Goal: Task Accomplishment & Management: Complete application form

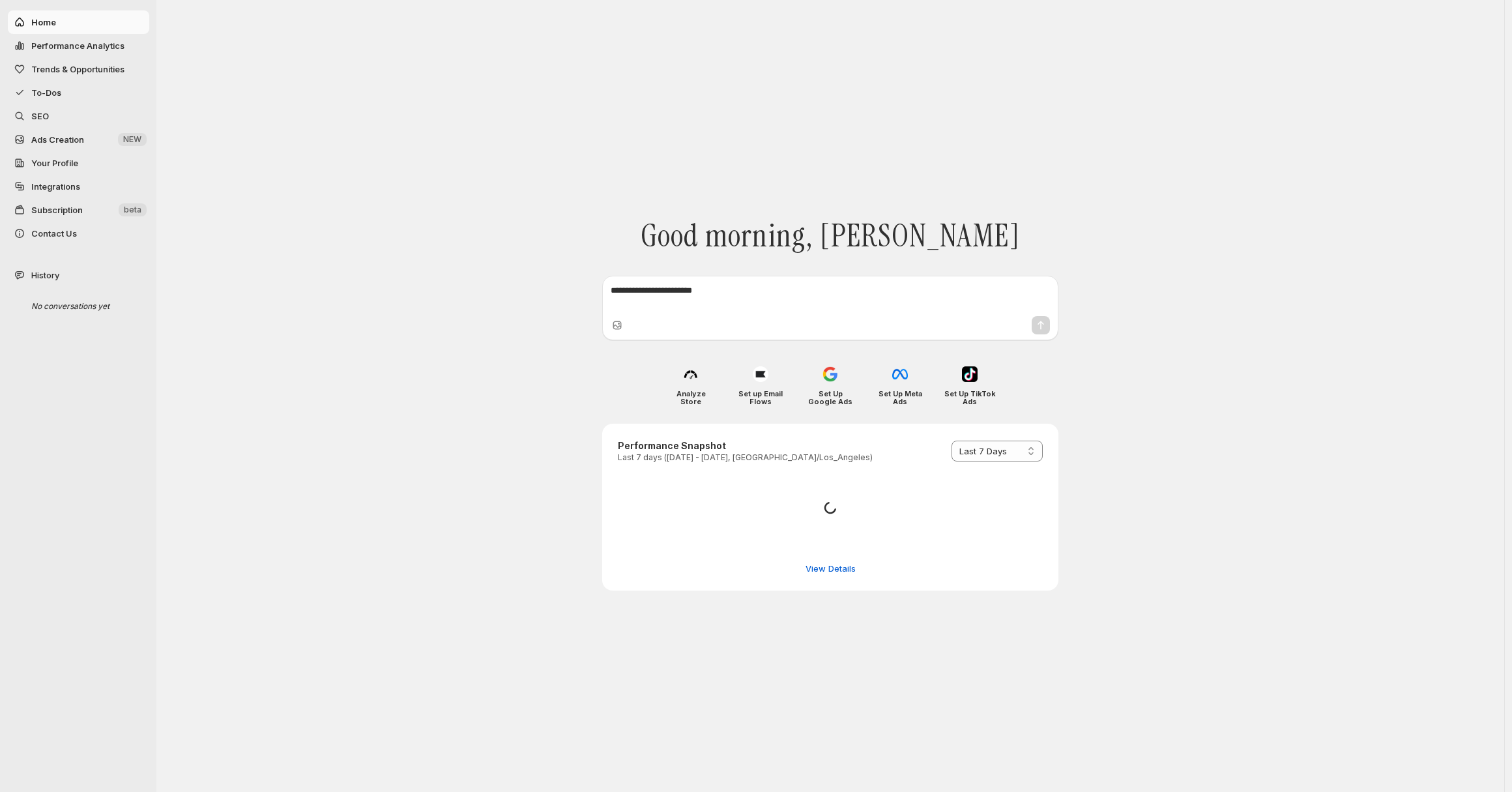
select select "*********"
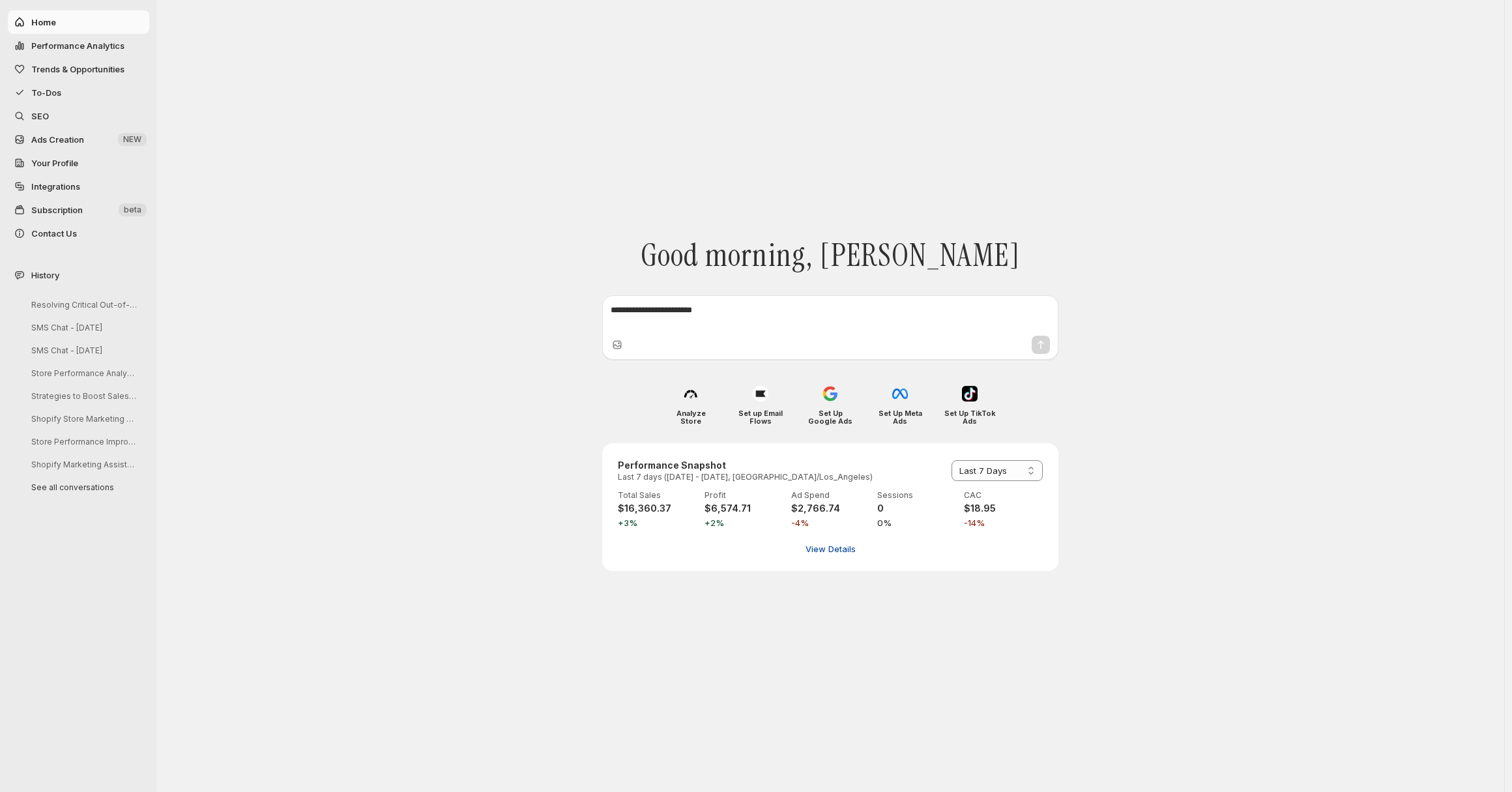
click at [844, 544] on span "View Details" at bounding box center [831, 549] width 50 height 13
select select "**********"
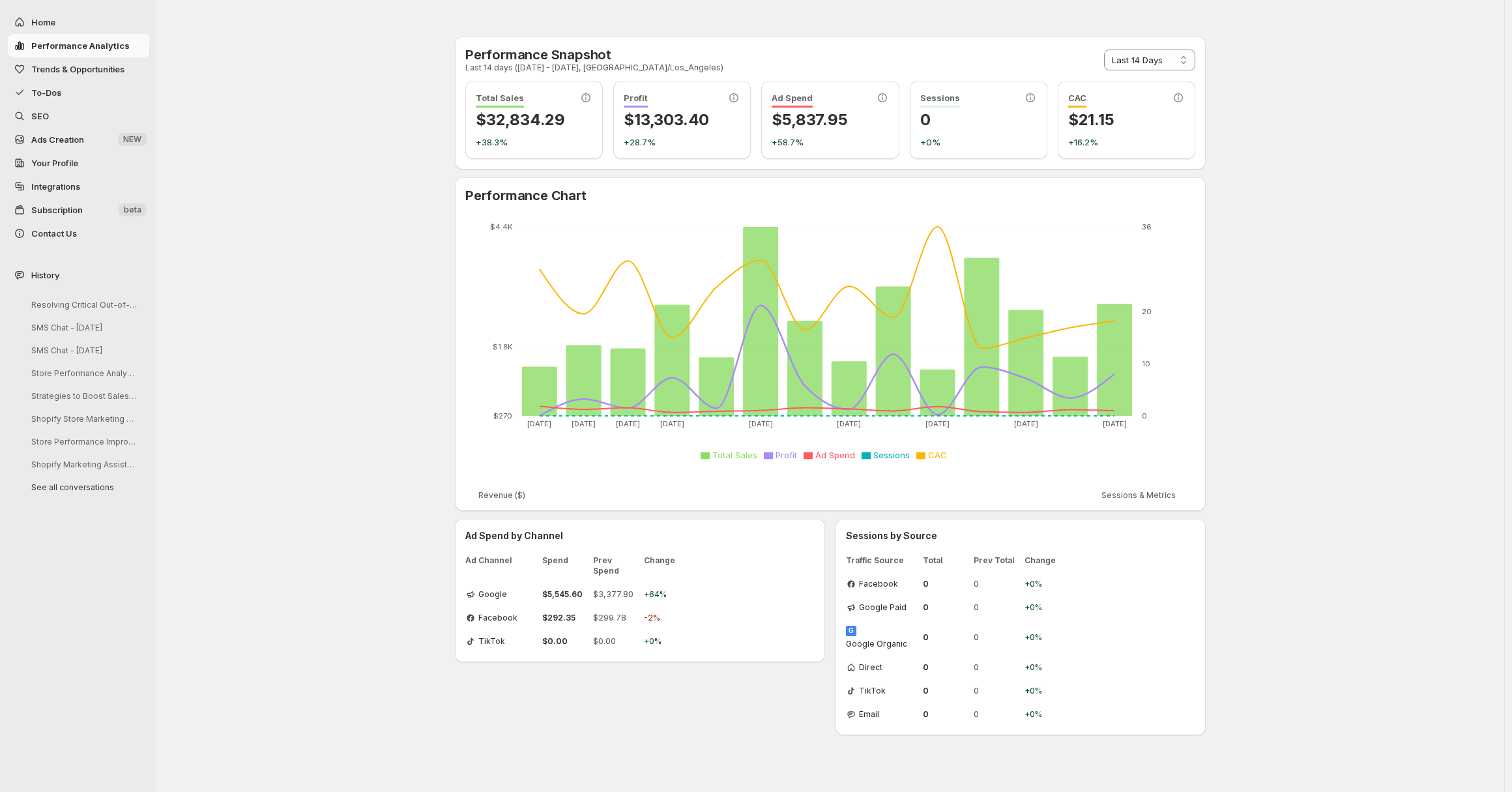
click at [98, 27] on span "Home" at bounding box center [89, 22] width 115 height 13
select select "**********"
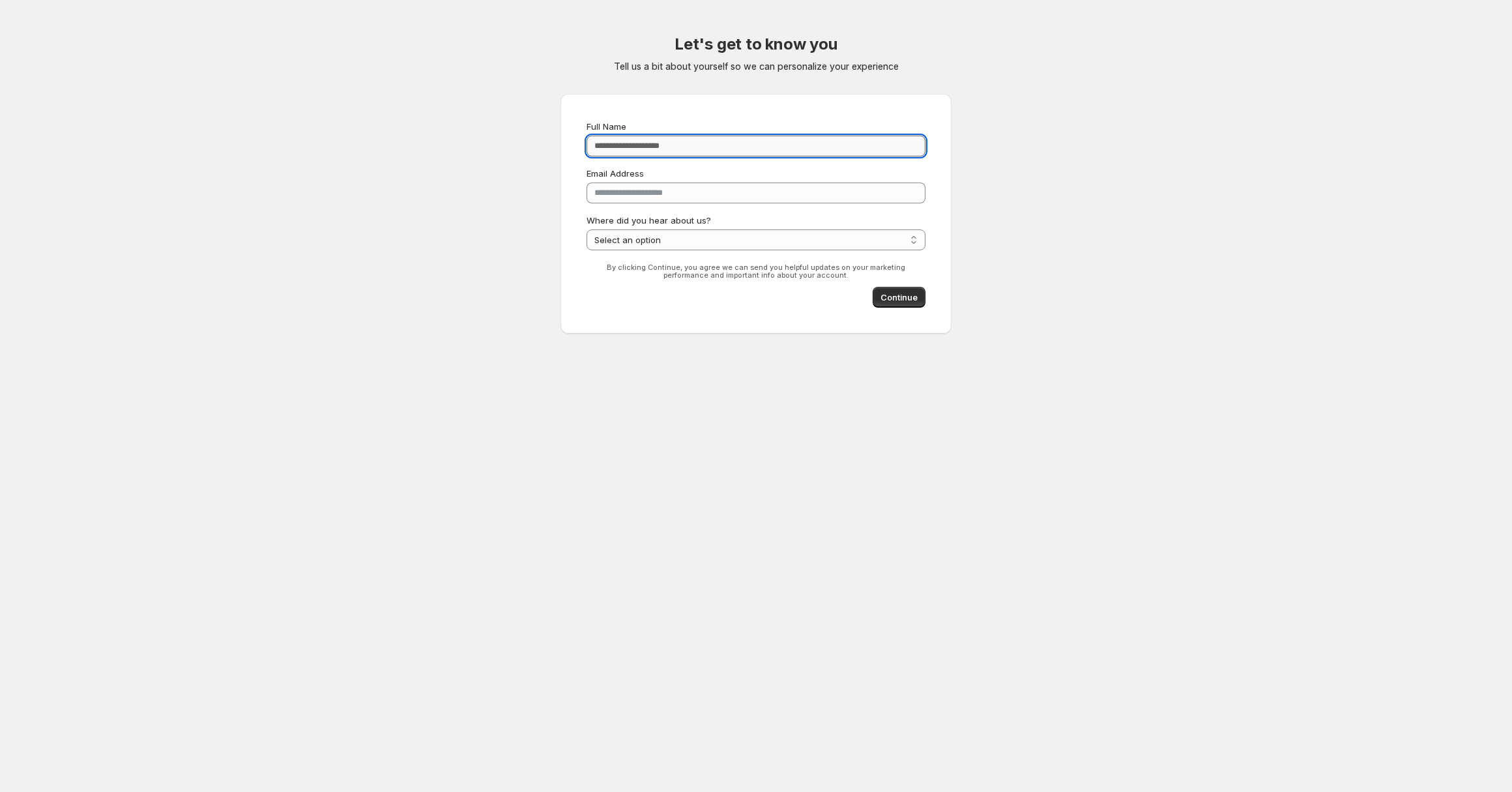
click at [665, 150] on input "Full Name" at bounding box center [756, 146] width 339 height 21
type input "**********"
click at [701, 239] on select "**********" at bounding box center [756, 240] width 339 height 21
click at [912, 295] on span "Continue" at bounding box center [898, 297] width 37 height 13
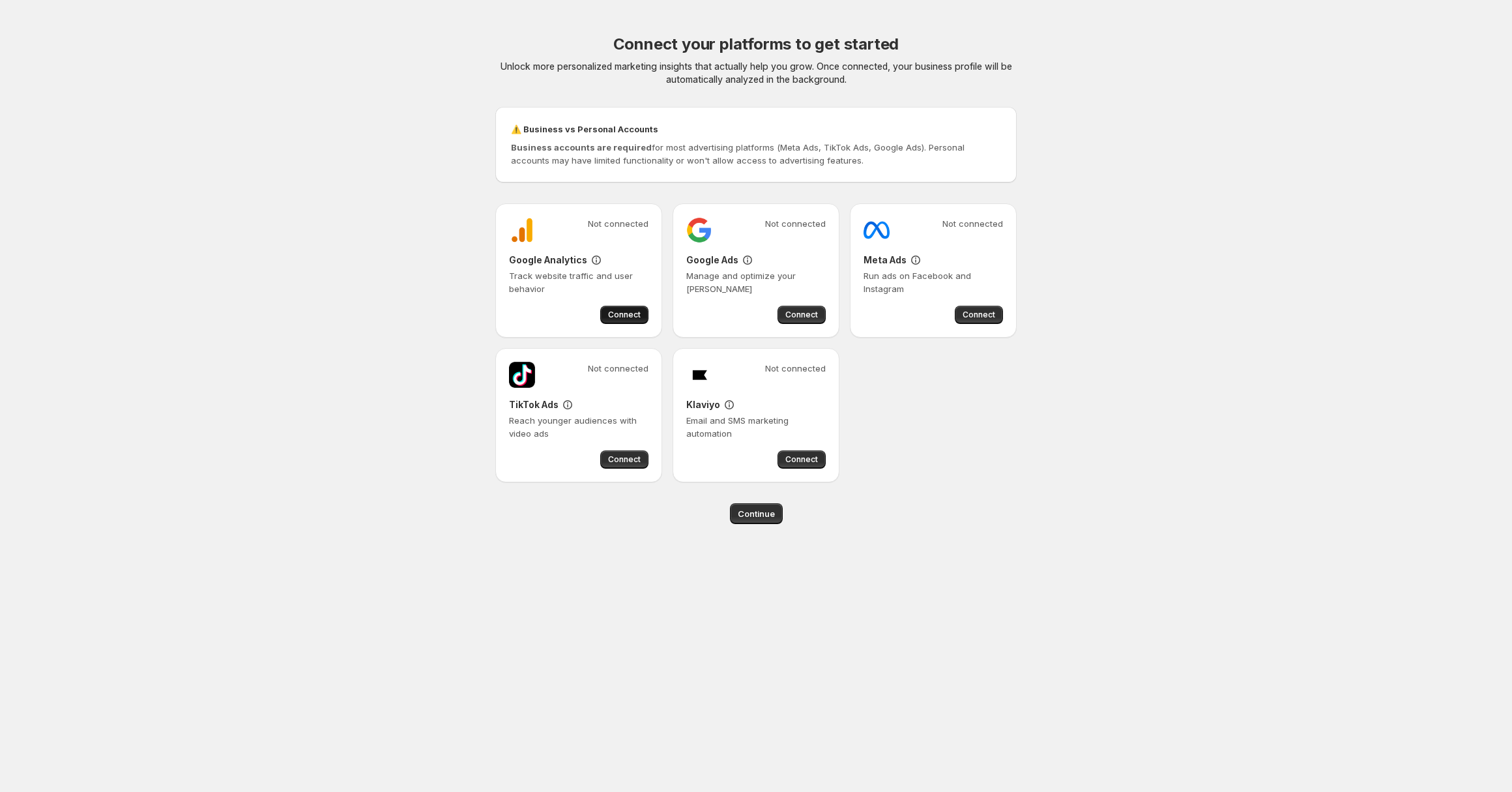
click at [612, 315] on span "Connect" at bounding box center [624, 314] width 33 height 10
click at [803, 316] on span "Connect" at bounding box center [801, 314] width 33 height 10
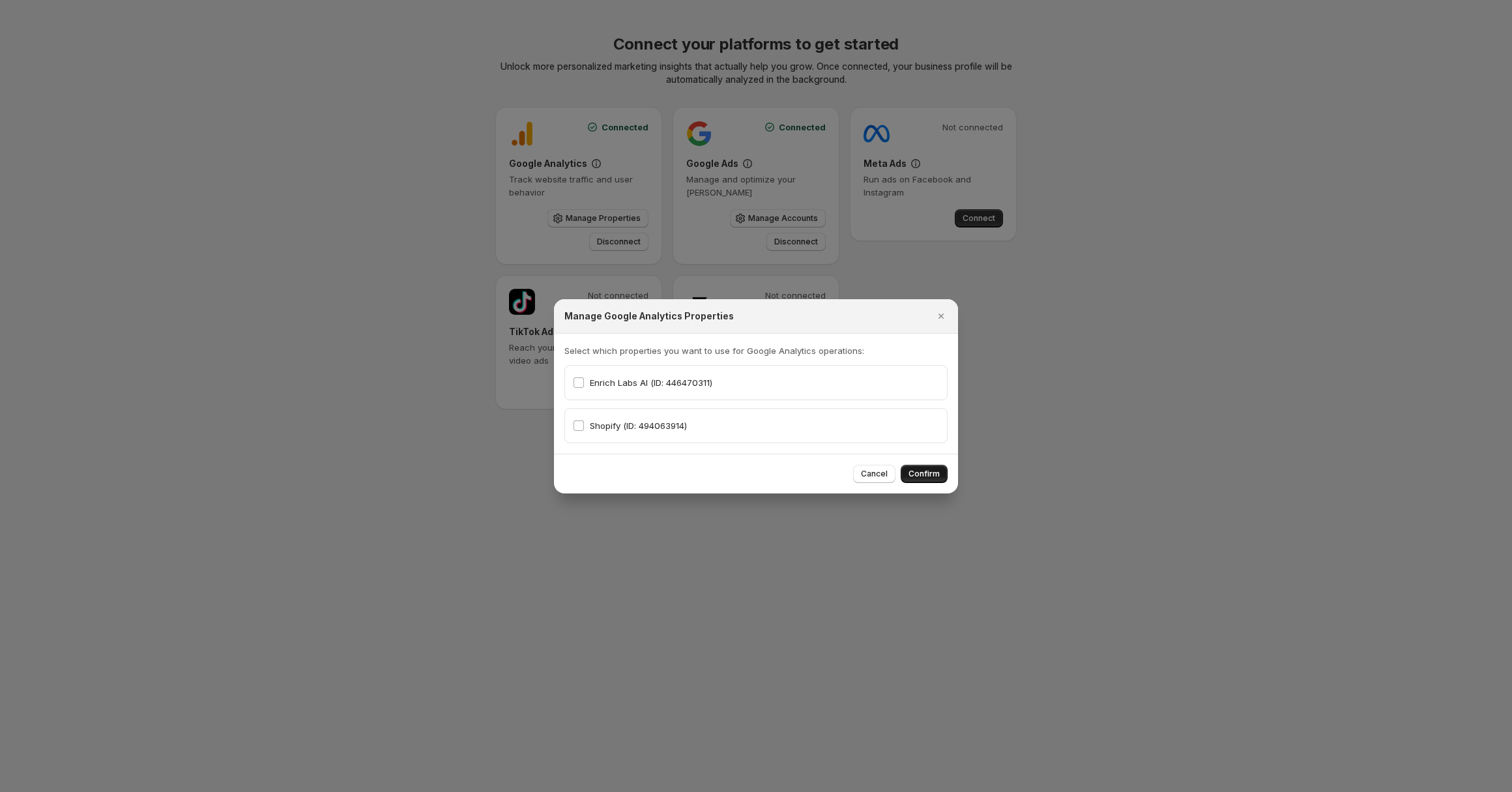
click at [923, 470] on span "Confirm" at bounding box center [924, 474] width 31 height 10
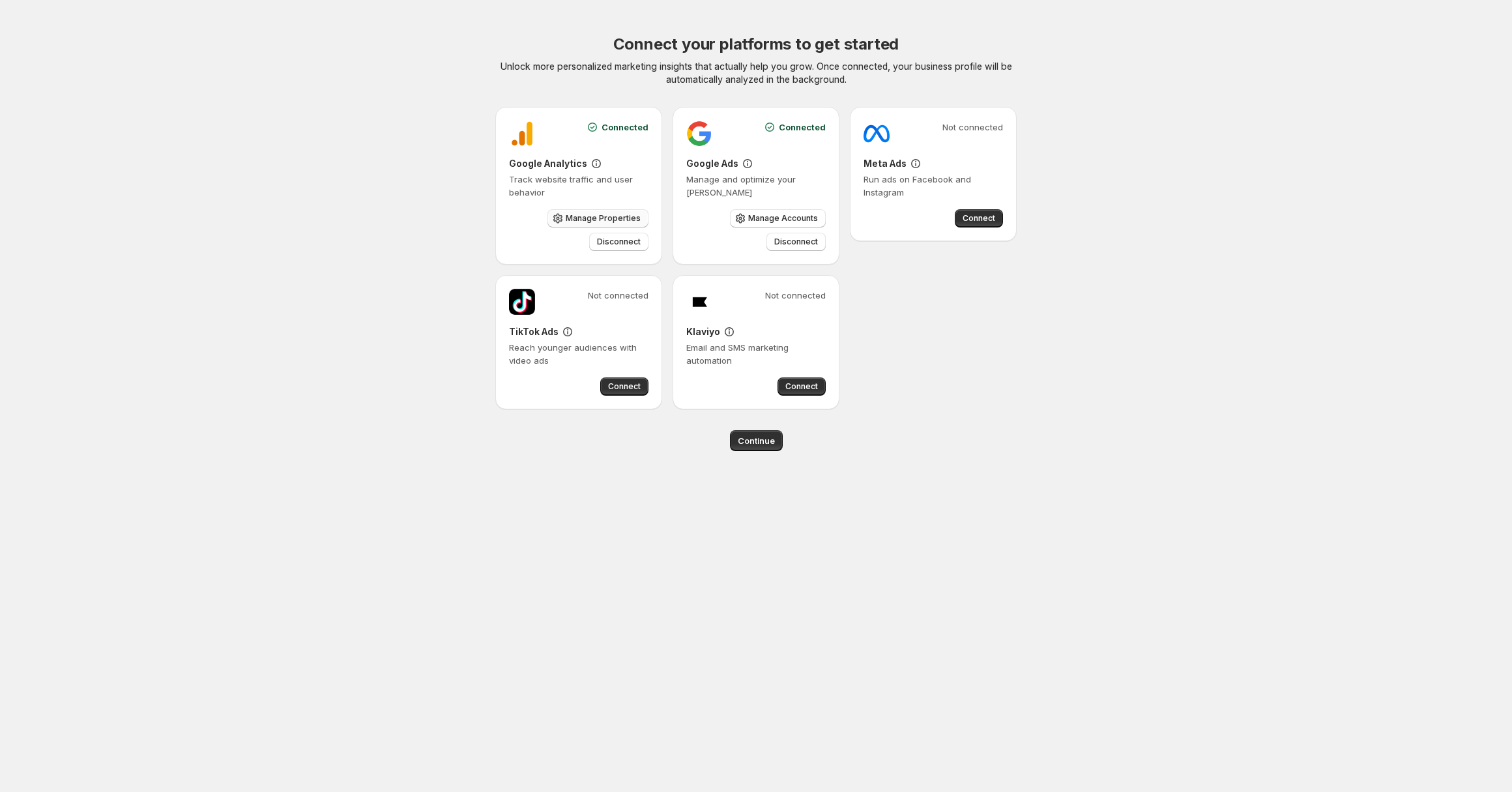
click at [594, 222] on span "Manage Properties" at bounding box center [602, 218] width 75 height 10
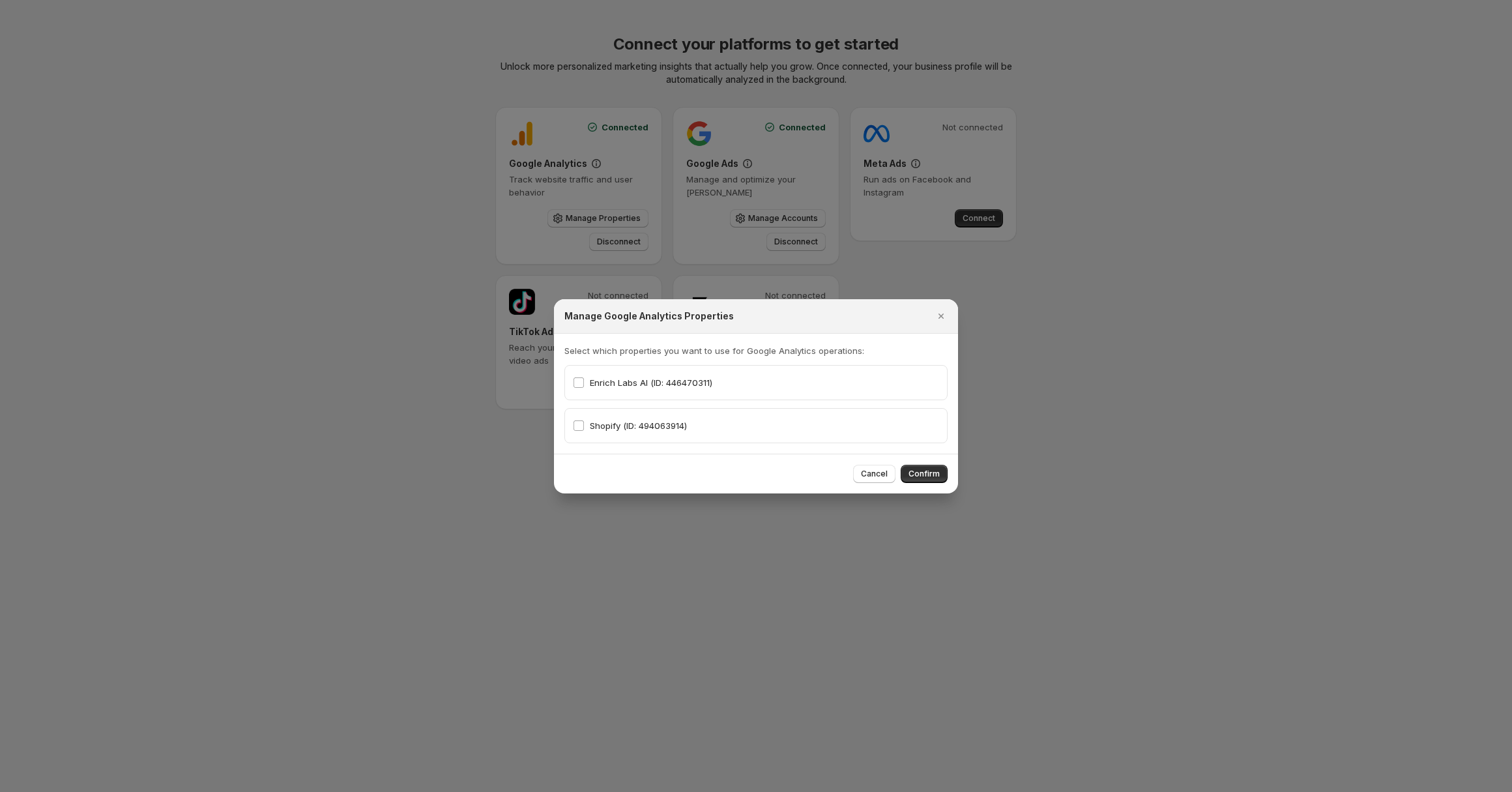
click at [954, 486] on div "Cancel Confirm" at bounding box center [756, 473] width 404 height 40
click at [949, 476] on div "Cancel Confirm" at bounding box center [756, 473] width 404 height 40
drag, startPoint x: 761, startPoint y: 201, endPoint x: 763, endPoint y: 213, distance: 12.2
click at [761, 201] on div at bounding box center [756, 396] width 1512 height 792
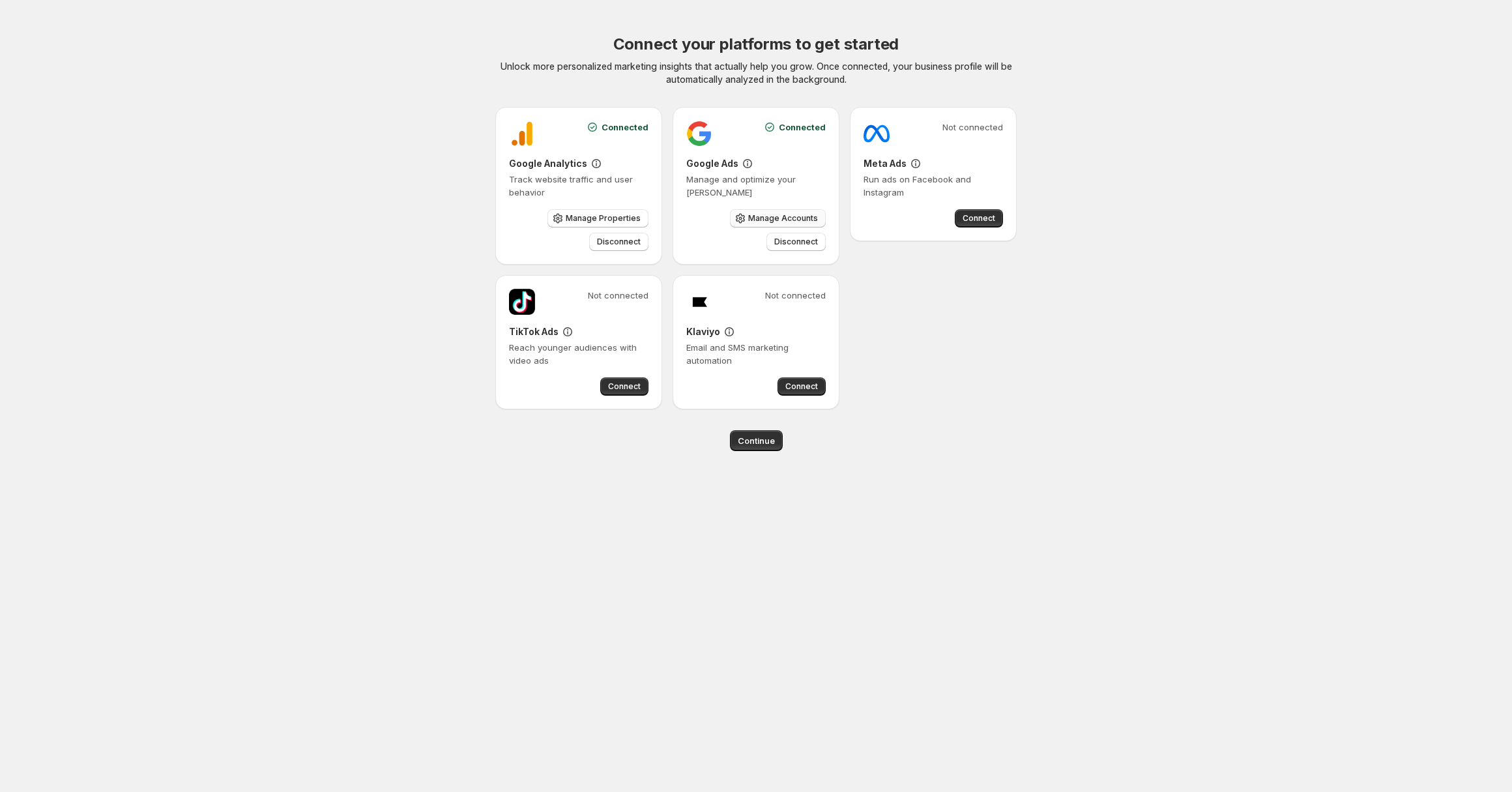
click at [765, 218] on span "Manage Accounts" at bounding box center [783, 218] width 70 height 10
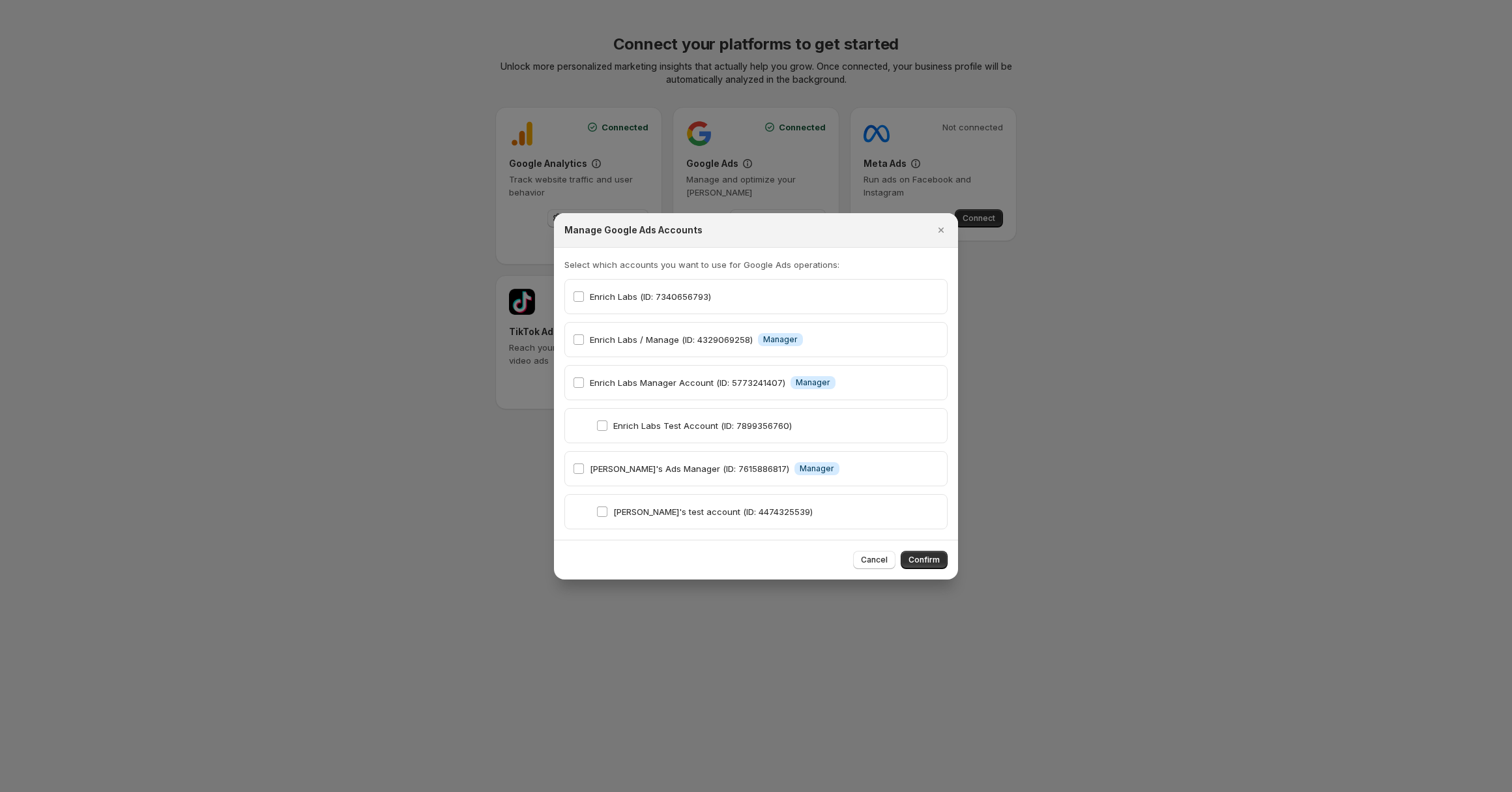
click at [1059, 178] on div at bounding box center [756, 396] width 1512 height 792
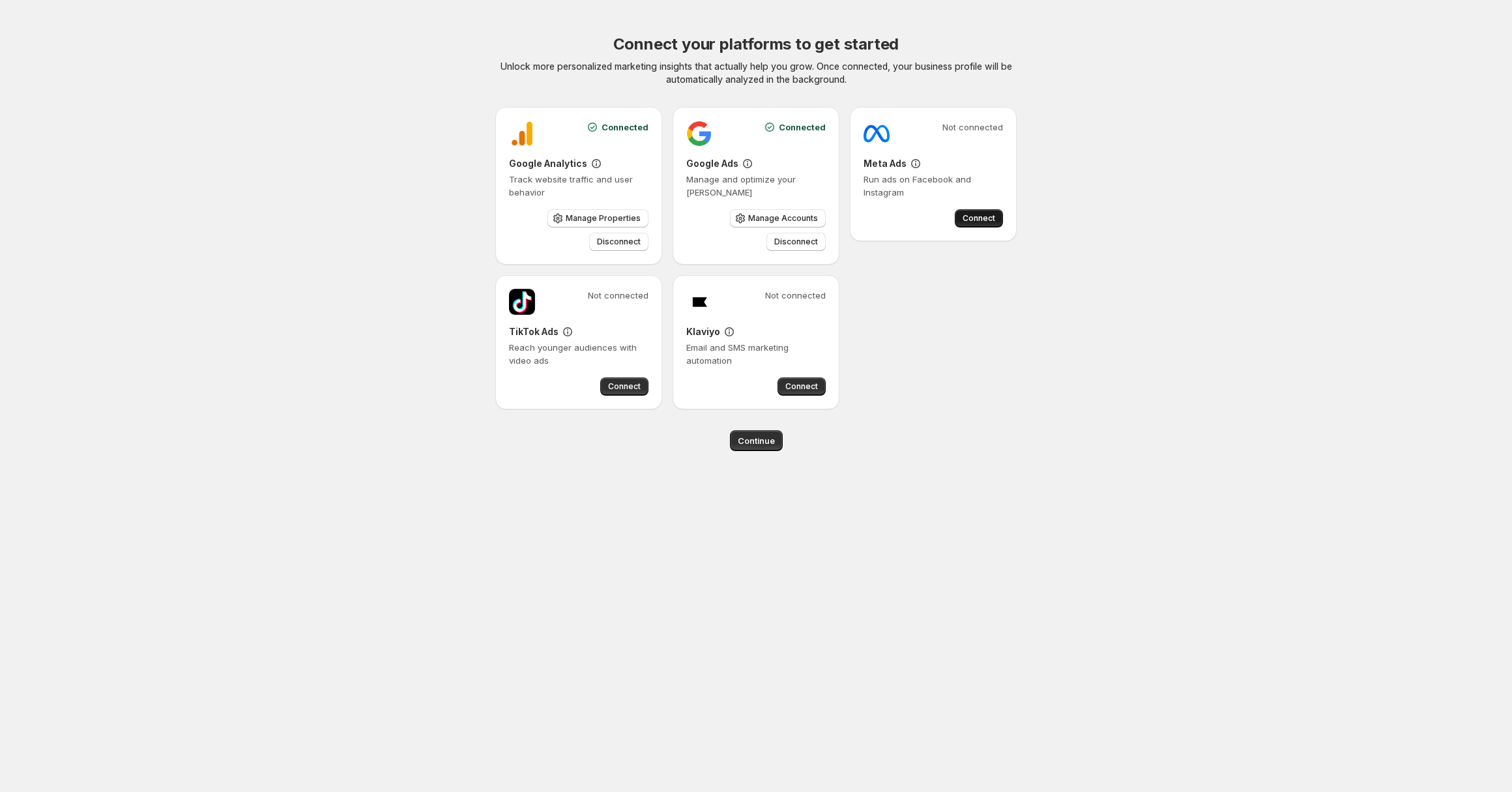
click at [974, 217] on span "Connect" at bounding box center [979, 218] width 33 height 10
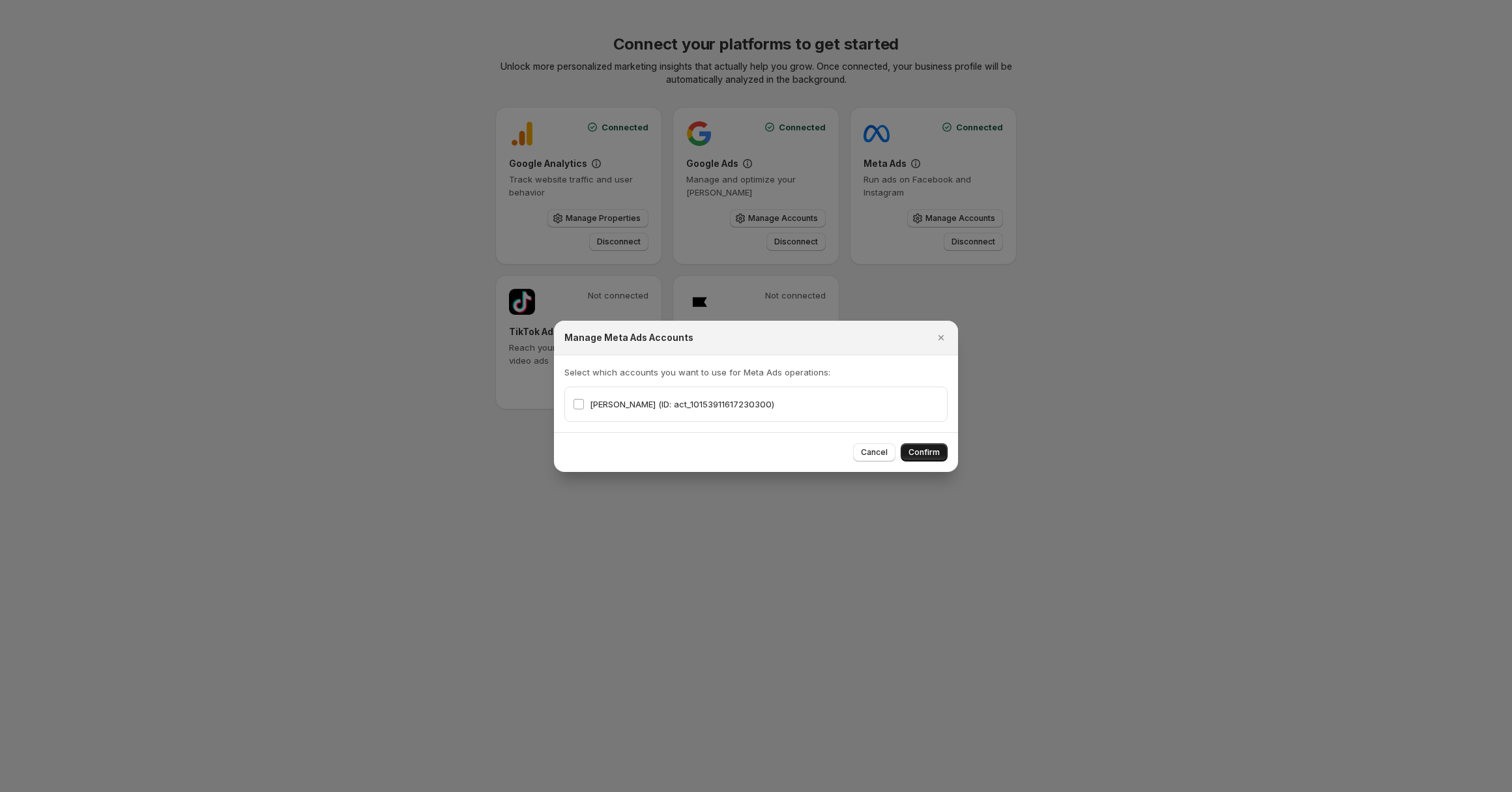
click at [919, 451] on span "Confirm" at bounding box center [924, 452] width 31 height 10
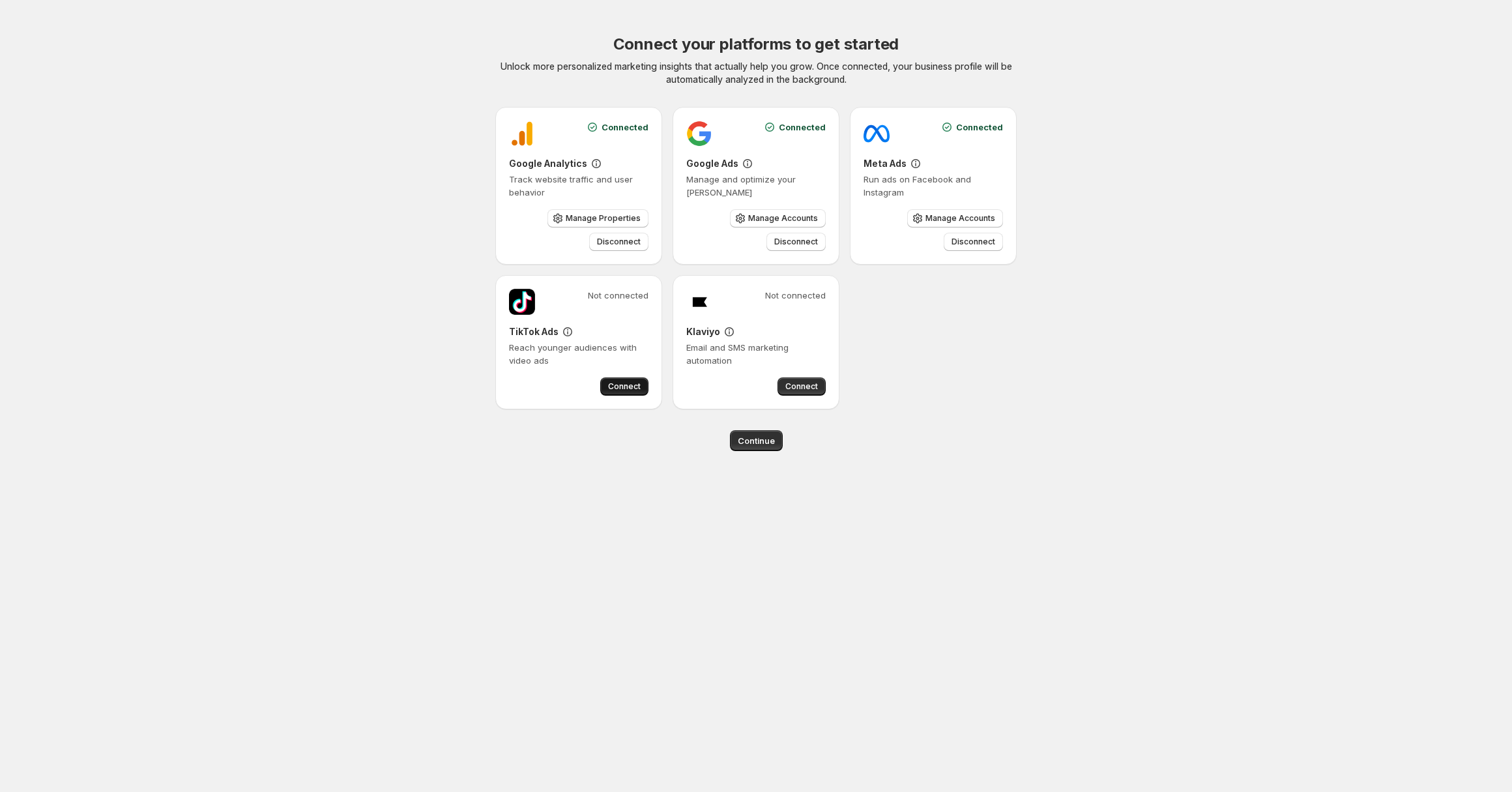
click at [640, 389] on span "Connect" at bounding box center [624, 386] width 33 height 10
click at [804, 381] on button "Connect" at bounding box center [801, 386] width 48 height 18
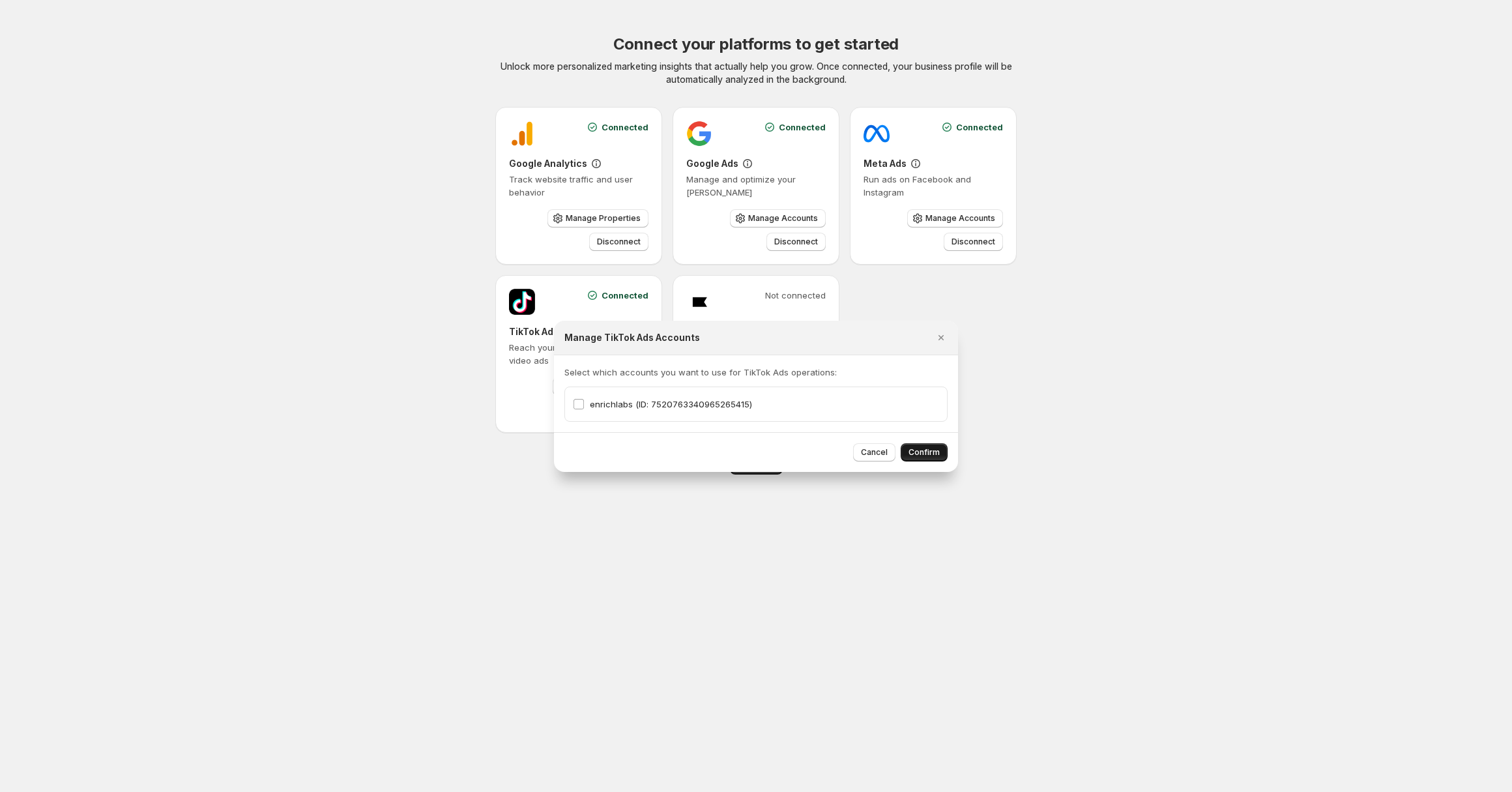
click at [931, 452] on span "Confirm" at bounding box center [924, 452] width 31 height 10
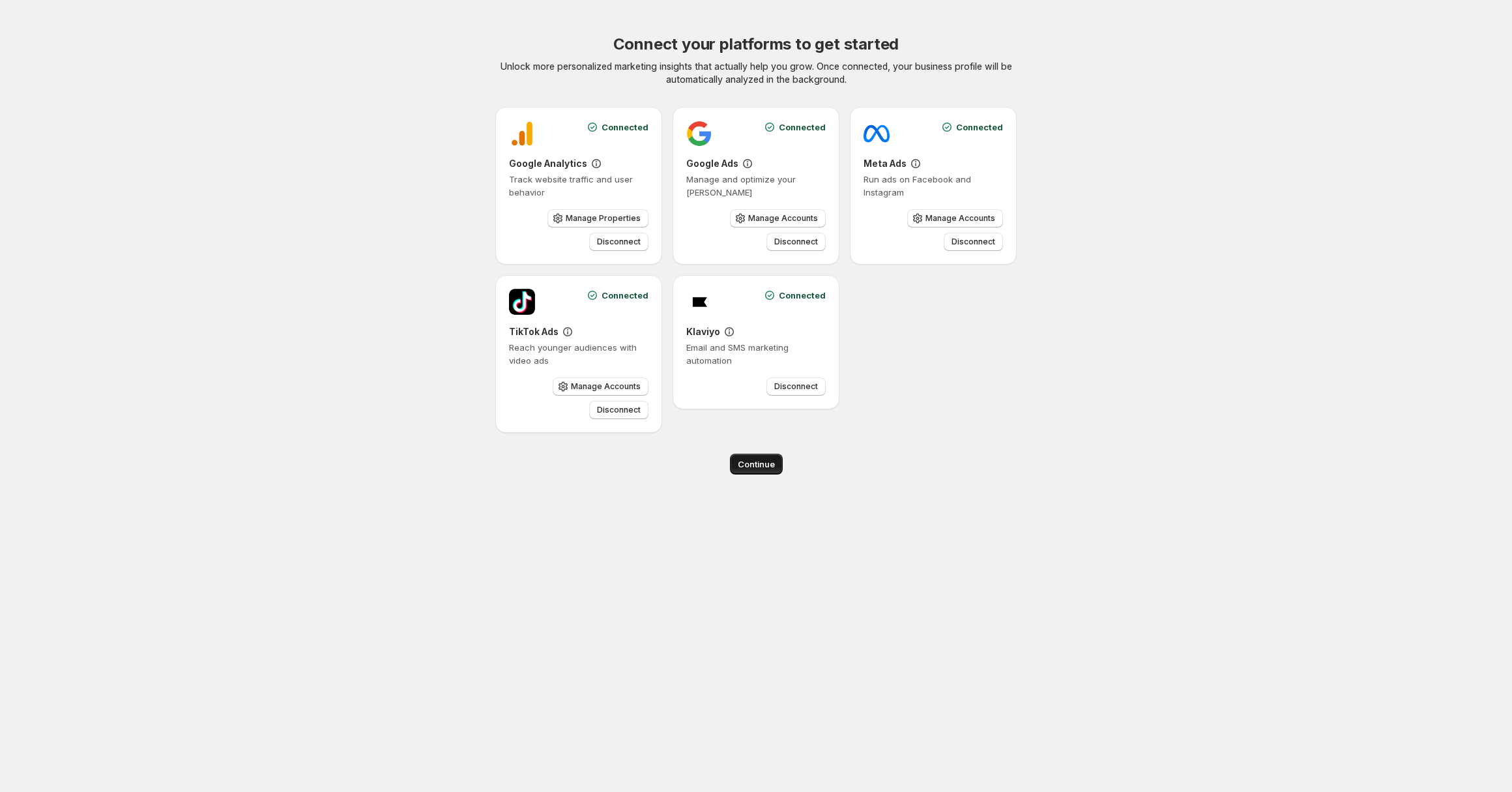
click at [765, 467] on span "Continue" at bounding box center [756, 464] width 37 height 13
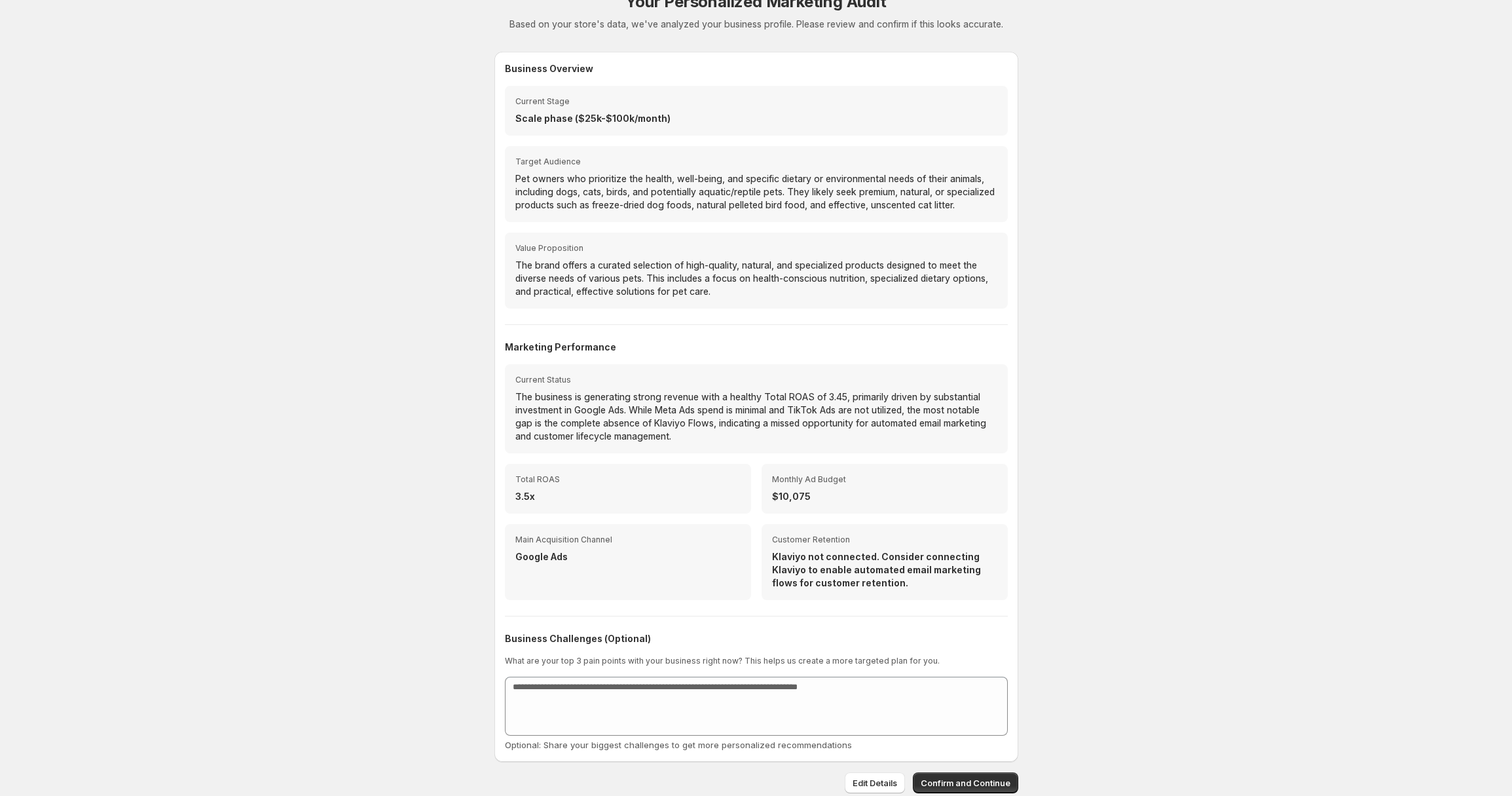
scroll to position [101, 0]
click at [950, 786] on span "Confirm and Continue" at bounding box center [966, 780] width 90 height 13
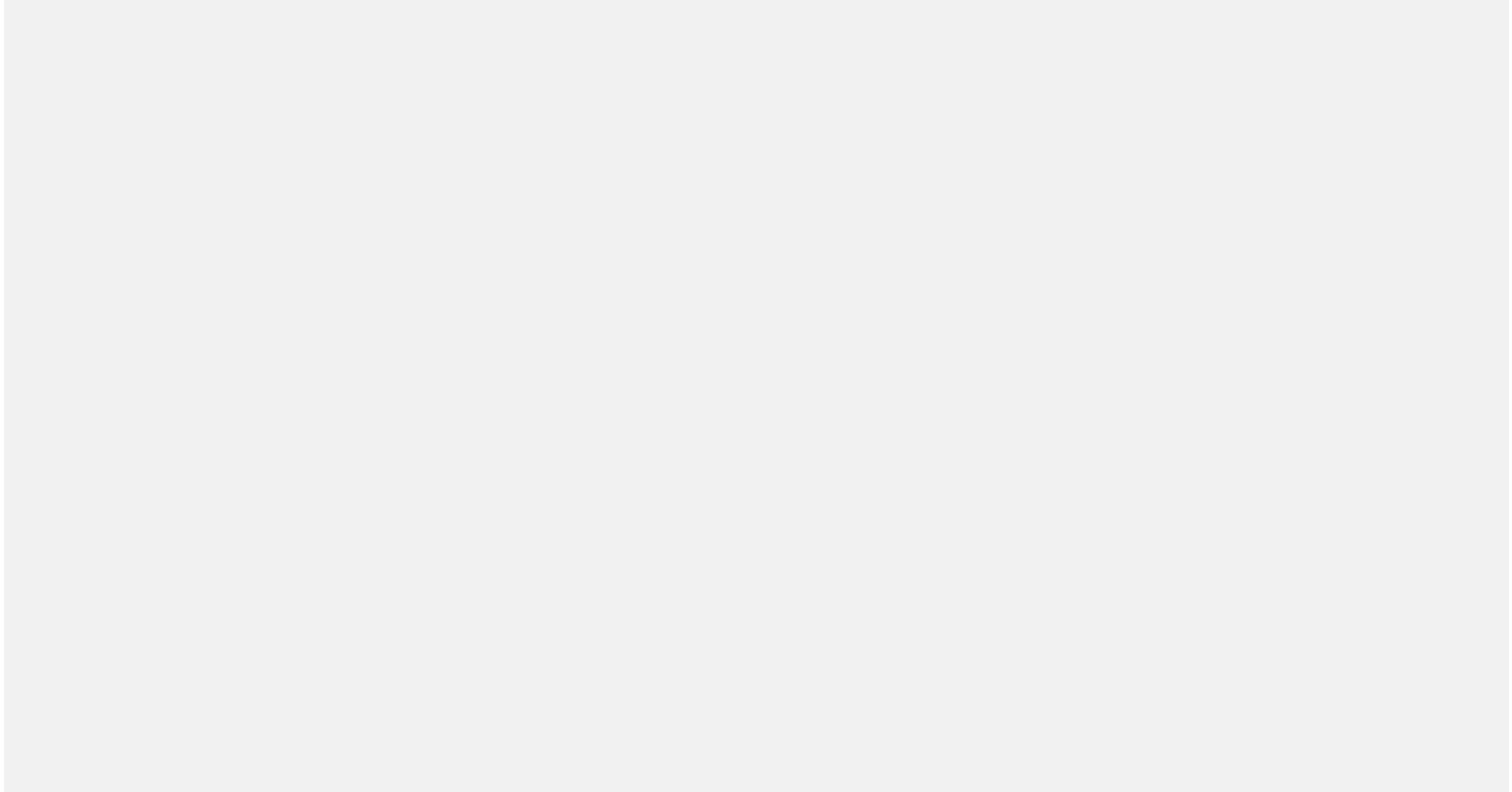
scroll to position [0, 0]
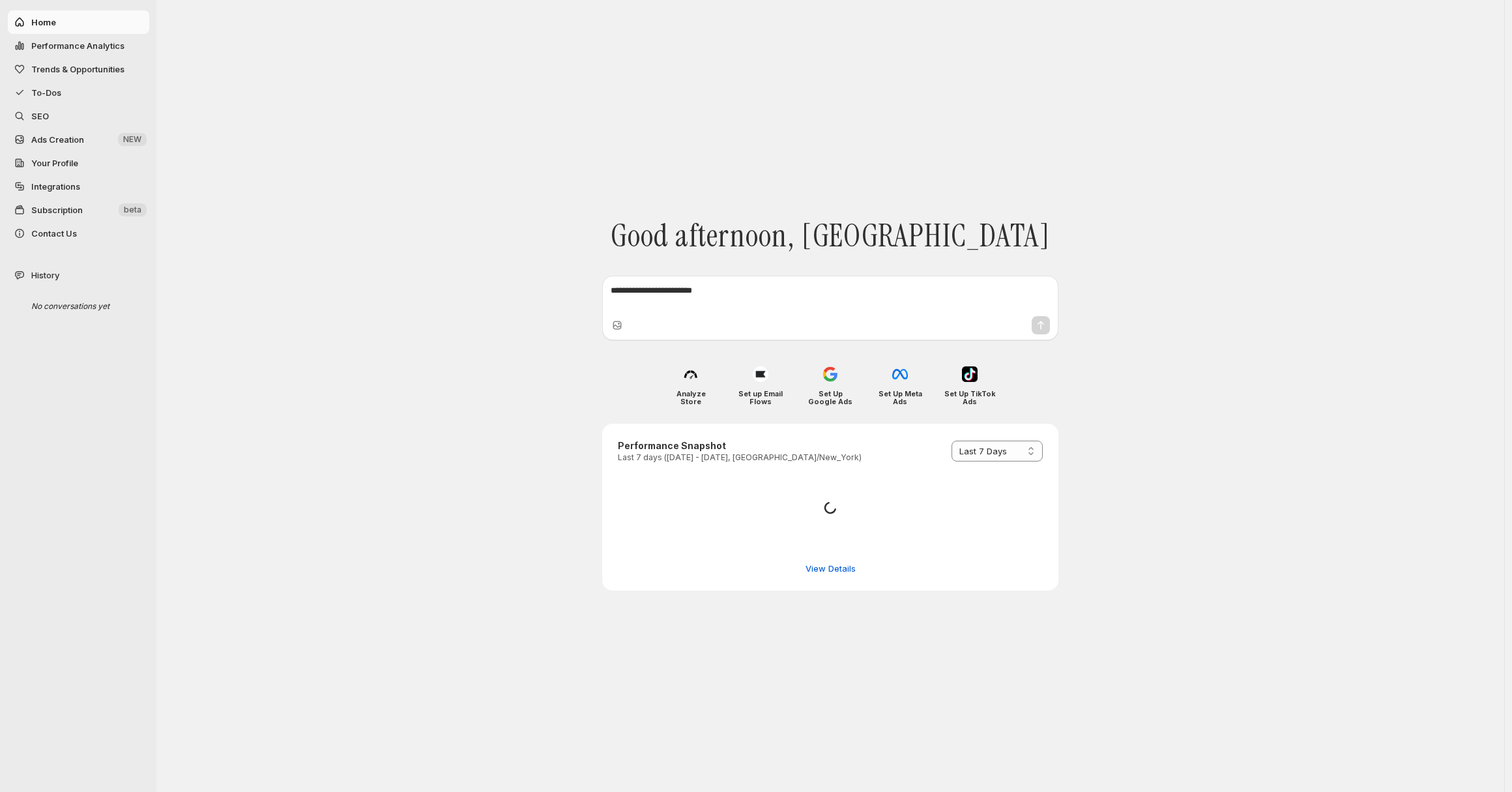
select select "*********"
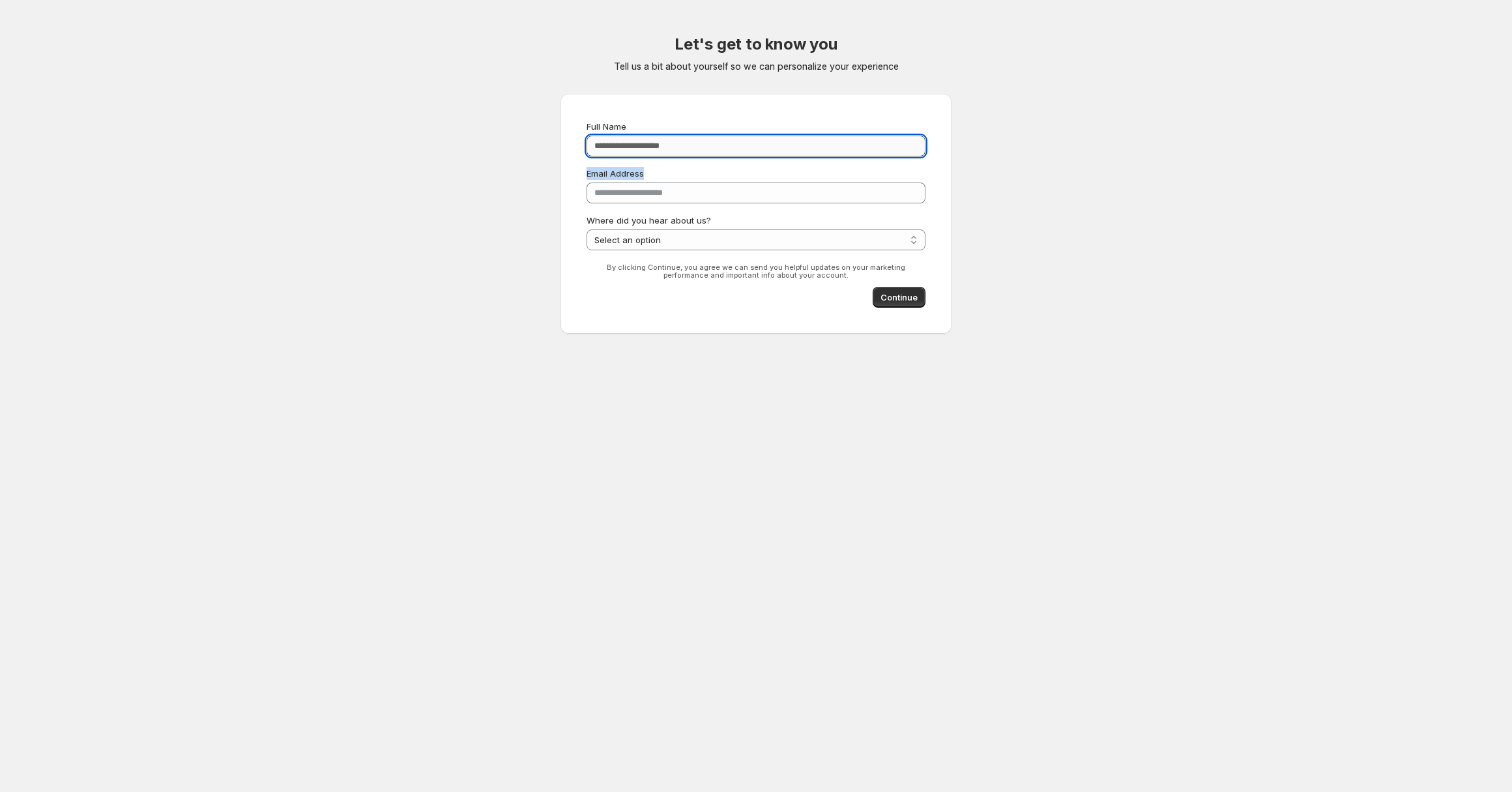
drag, startPoint x: 656, startPoint y: 167, endPoint x: 665, endPoint y: 145, distance: 23.8
click at [656, 164] on div "**********" at bounding box center [756, 185] width 339 height 130
click at [665, 145] on input "Full Name" at bounding box center [756, 146] width 339 height 21
type input "**********"
click at [867, 290] on div "Continue" at bounding box center [756, 297] width 339 height 21
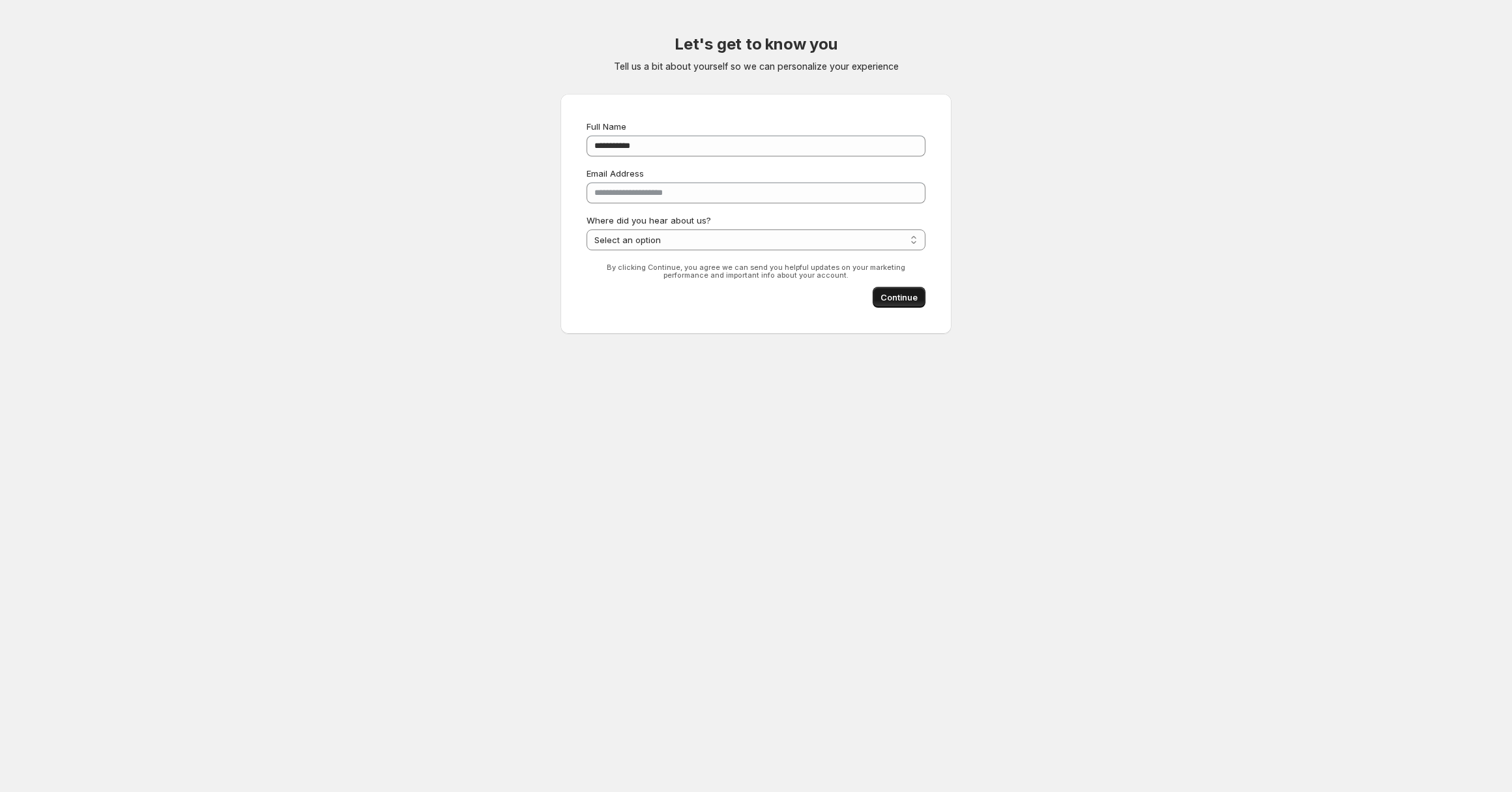
click at [889, 303] on span "Continue" at bounding box center [898, 297] width 37 height 13
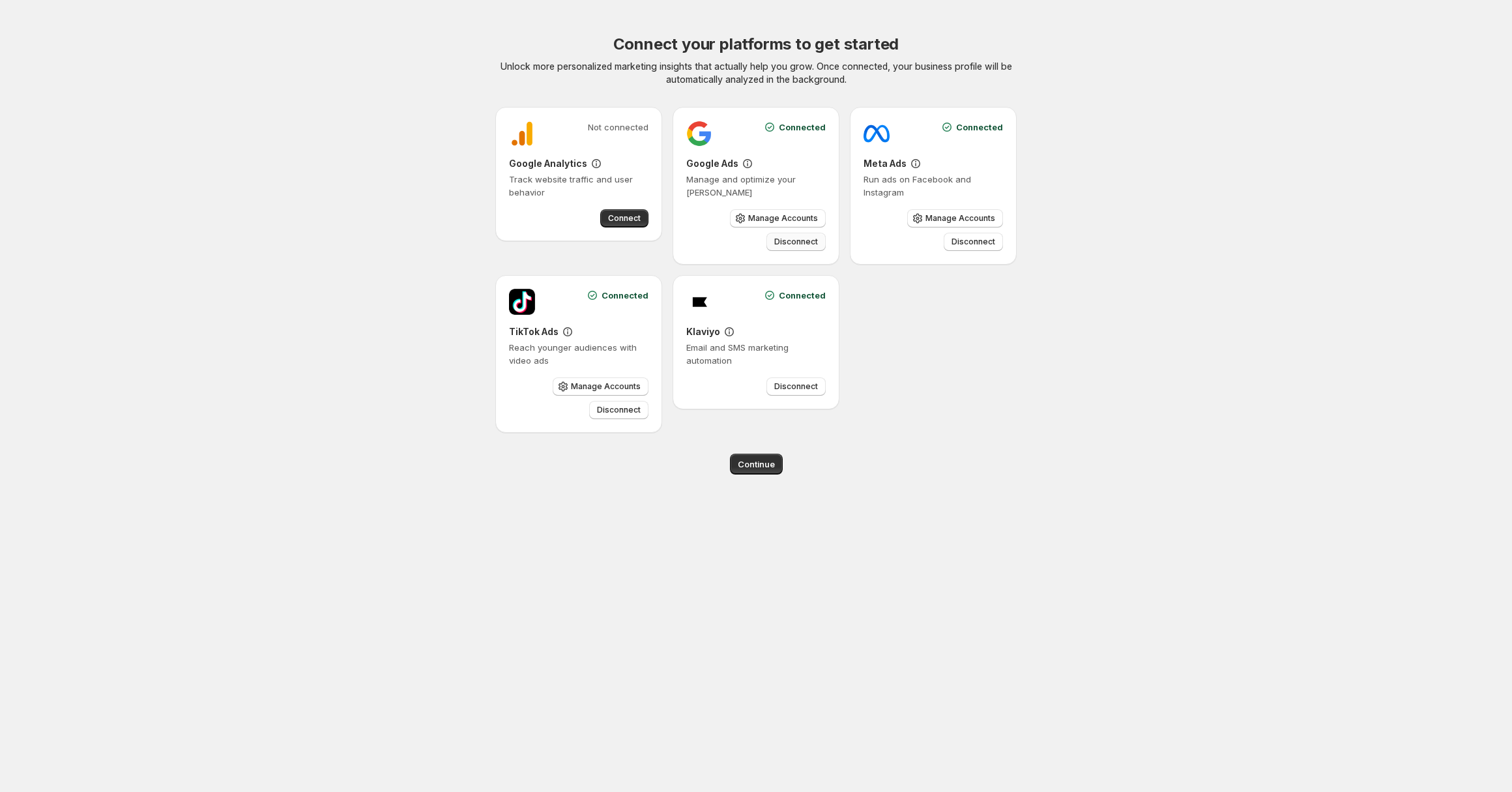
click at [814, 242] on span "Disconnect" at bounding box center [796, 241] width 43 height 10
click at [976, 239] on span "Disconnect" at bounding box center [973, 241] width 43 height 10
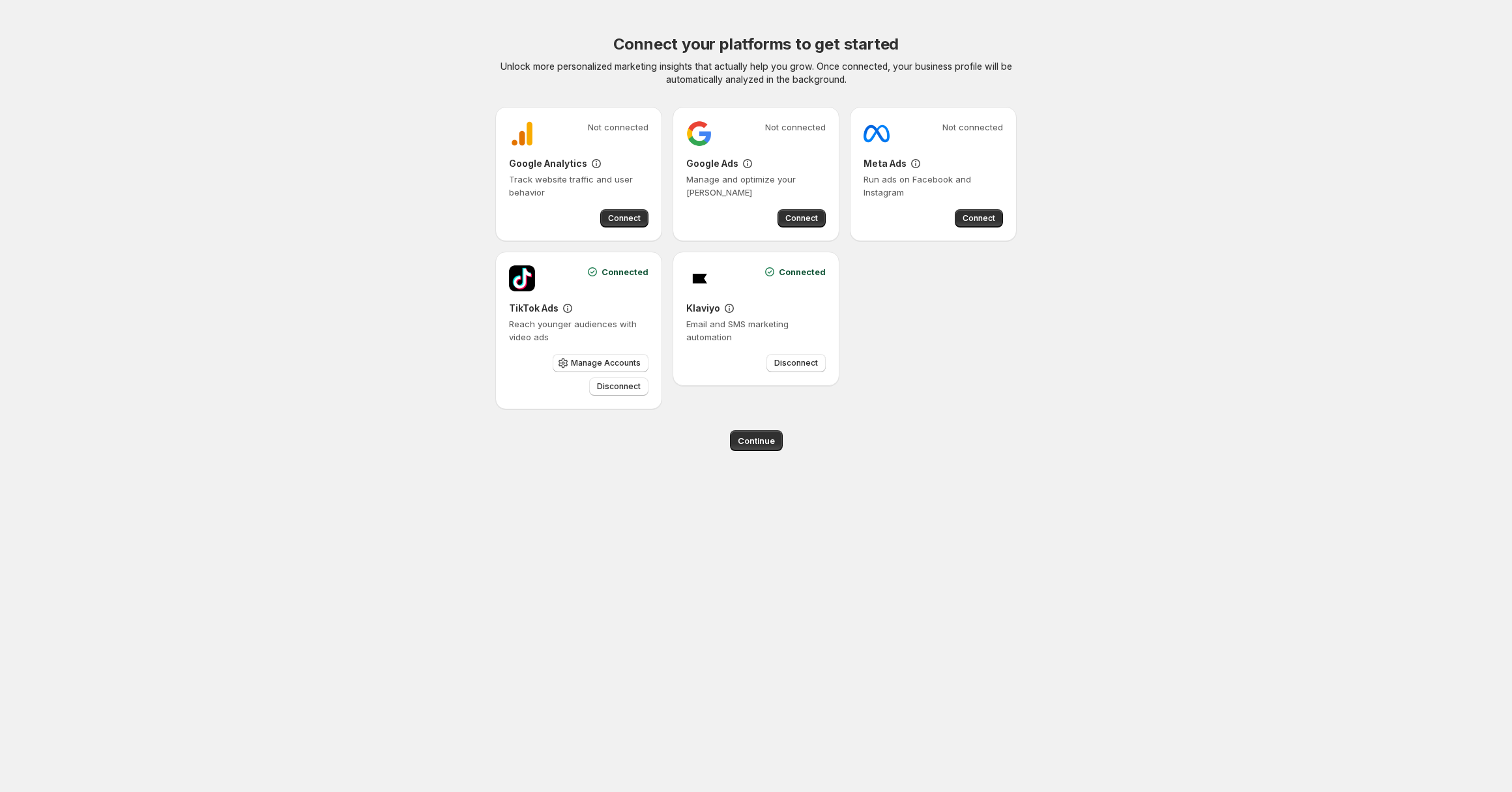
click at [797, 377] on div "Connected Klaviyo Email and SMS marketing automation Disconnect" at bounding box center [756, 319] width 167 height 134
drag, startPoint x: 800, startPoint y: 363, endPoint x: 791, endPoint y: 362, distance: 9.1
click at [800, 362] on span "Disconnect" at bounding box center [796, 362] width 43 height 10
click at [626, 388] on span "Disconnect" at bounding box center [619, 386] width 43 height 10
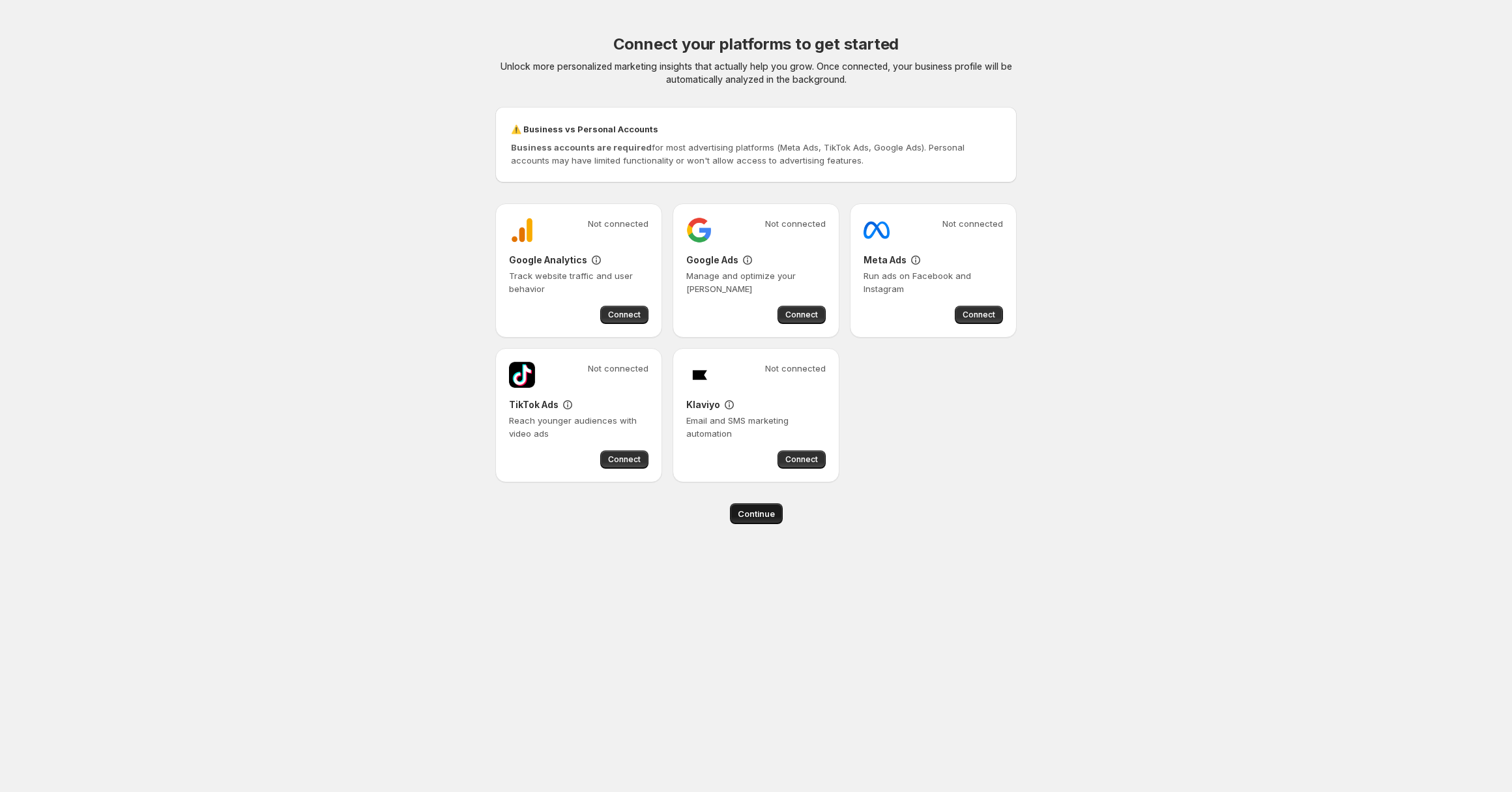
click at [759, 511] on span "Continue" at bounding box center [756, 514] width 37 height 13
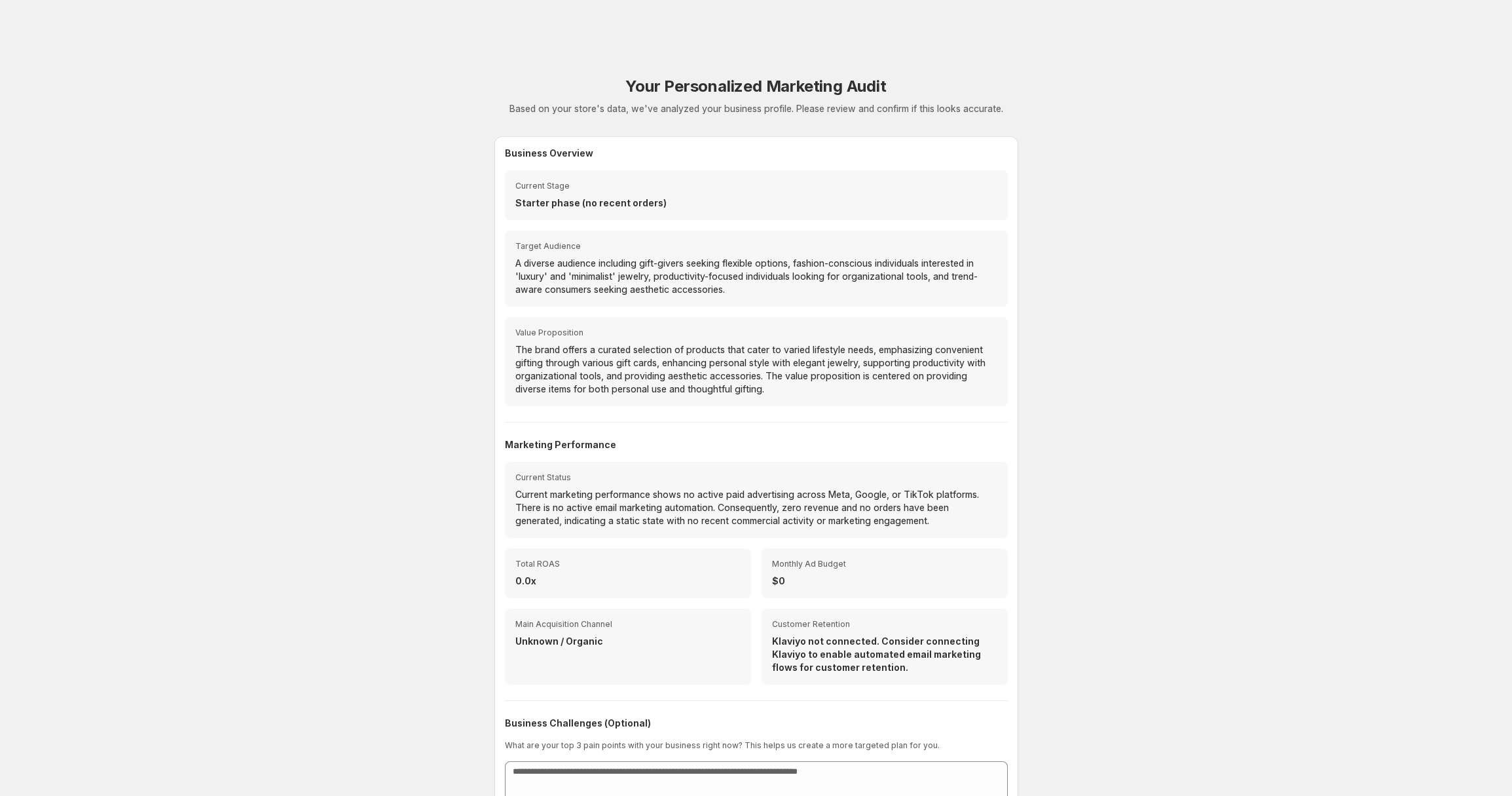
scroll to position [87, 0]
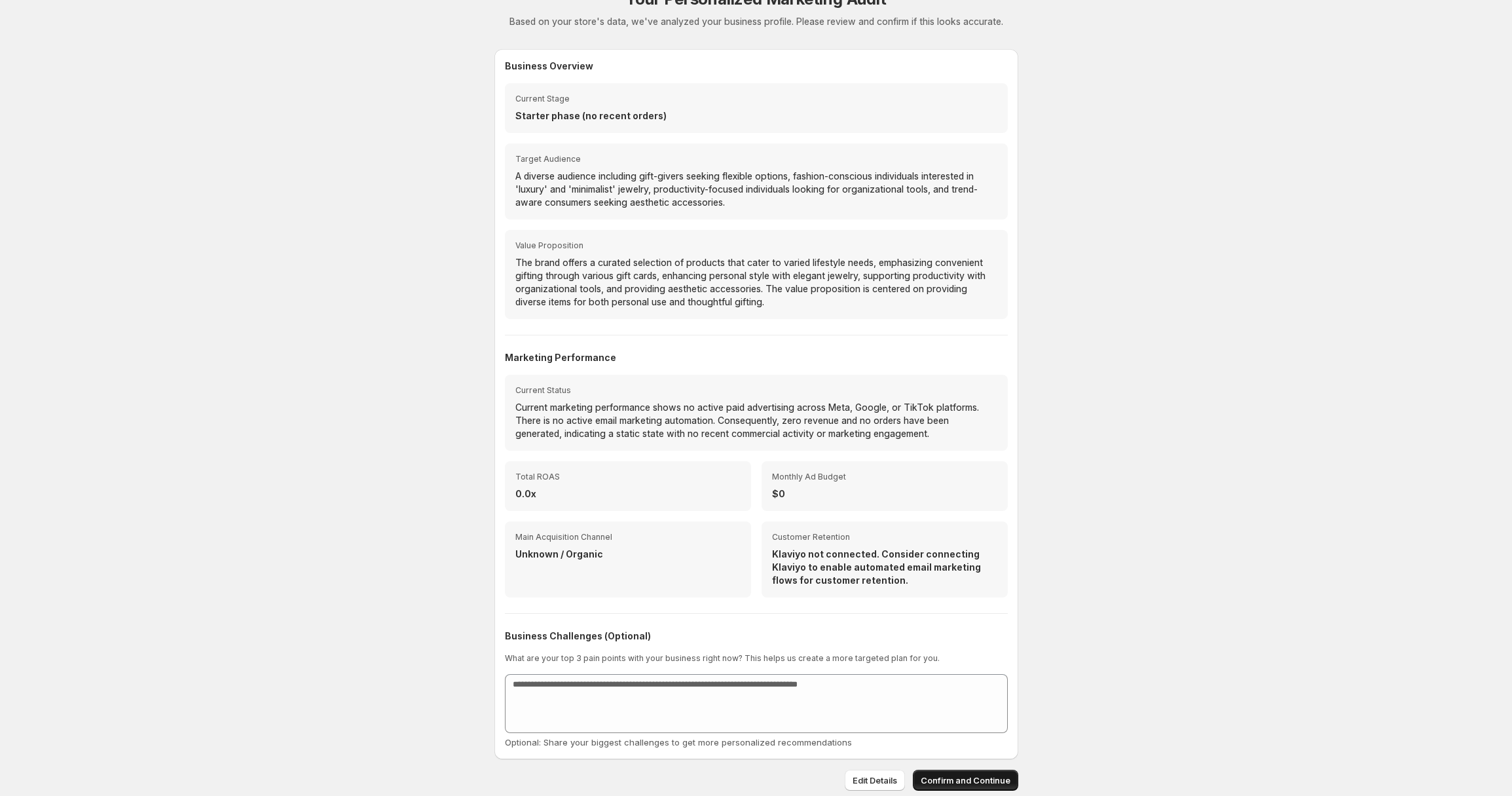
click at [975, 769] on div "Edit Details Confirm and Continue" at bounding box center [756, 774] width 524 height 32
click at [976, 776] on span "Confirm and Continue" at bounding box center [966, 780] width 90 height 13
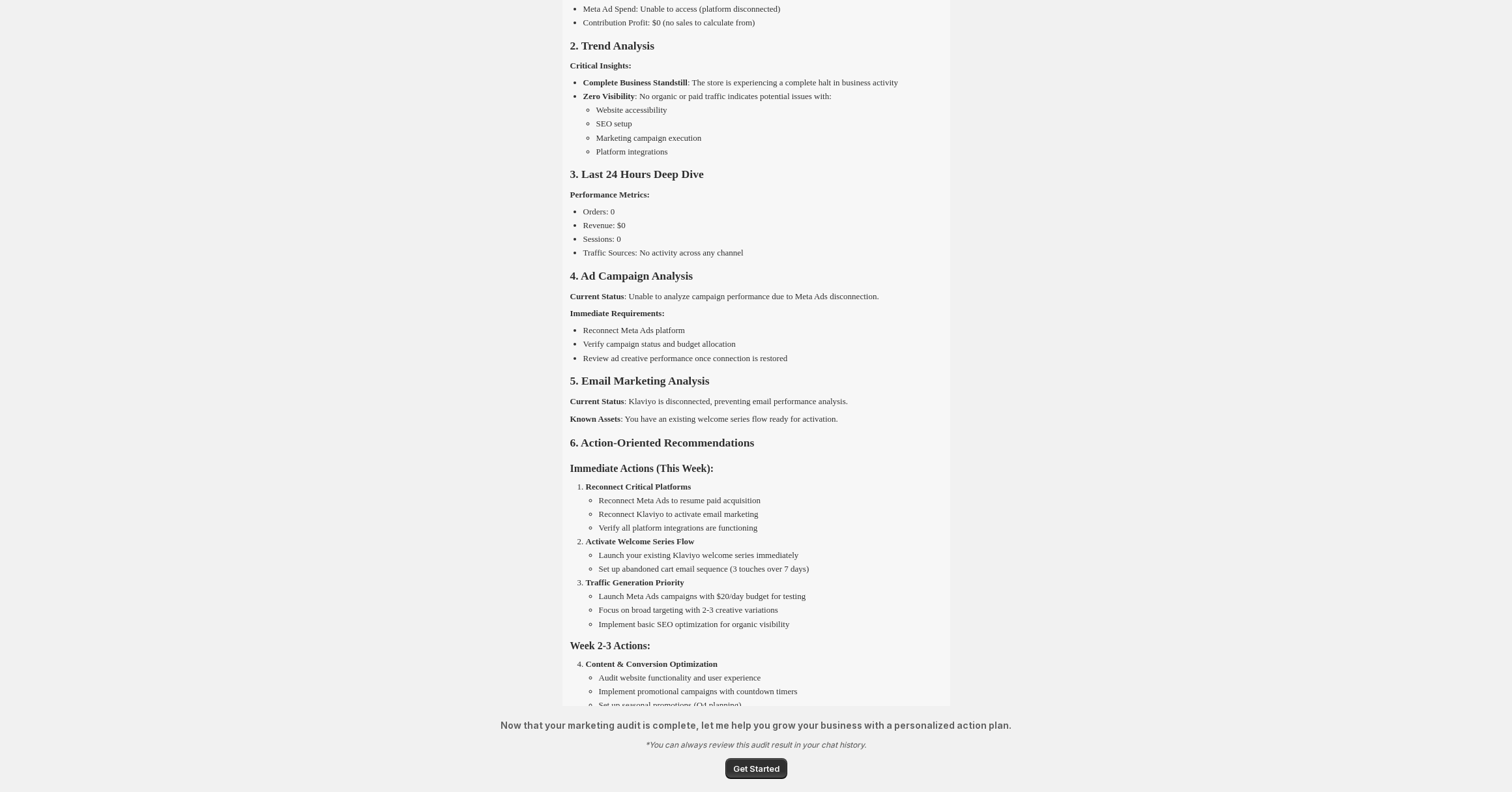
scroll to position [1004, 0]
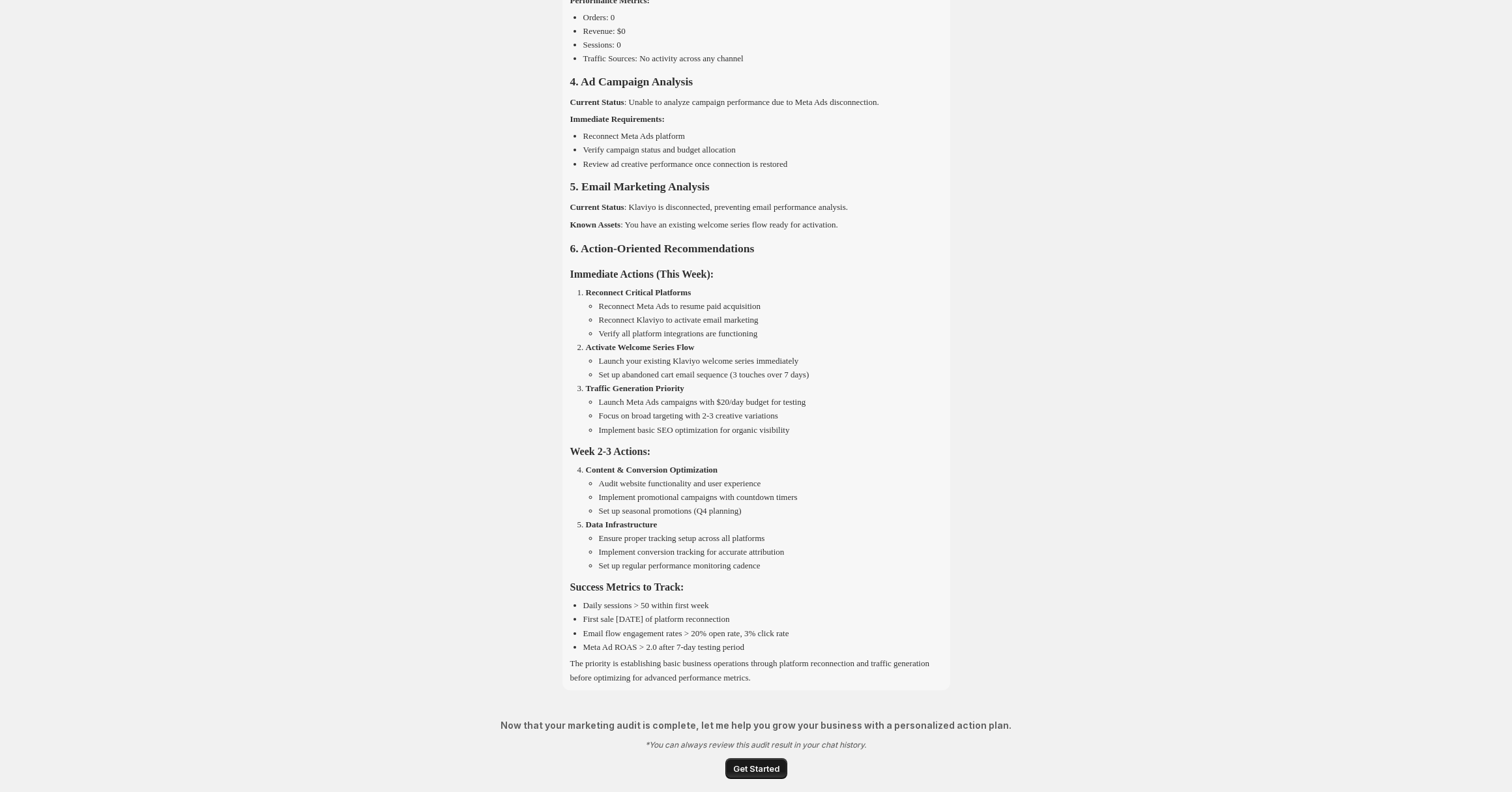
click at [750, 770] on span "Get Started" at bounding box center [756, 768] width 46 height 13
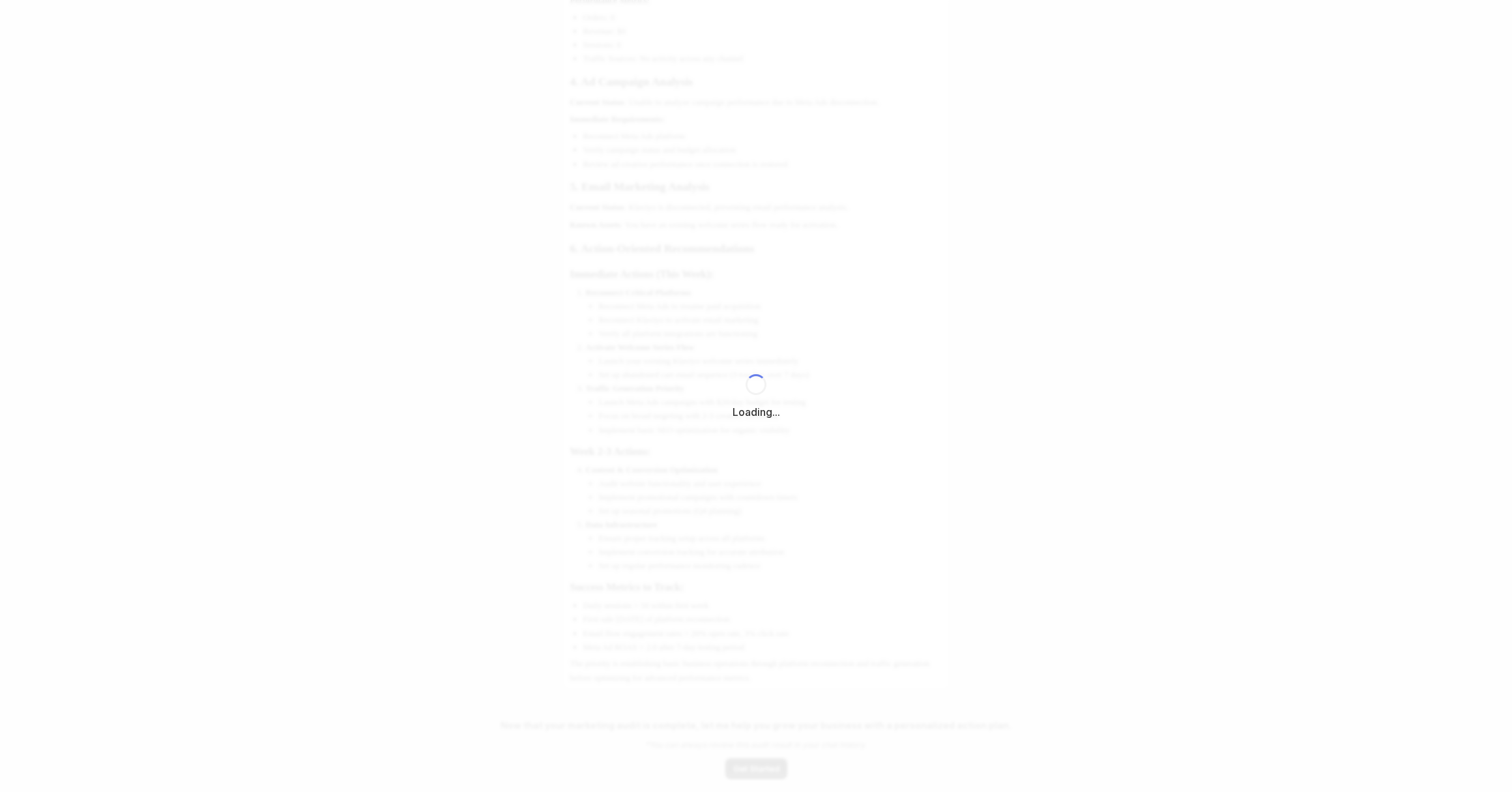
select select "*********"
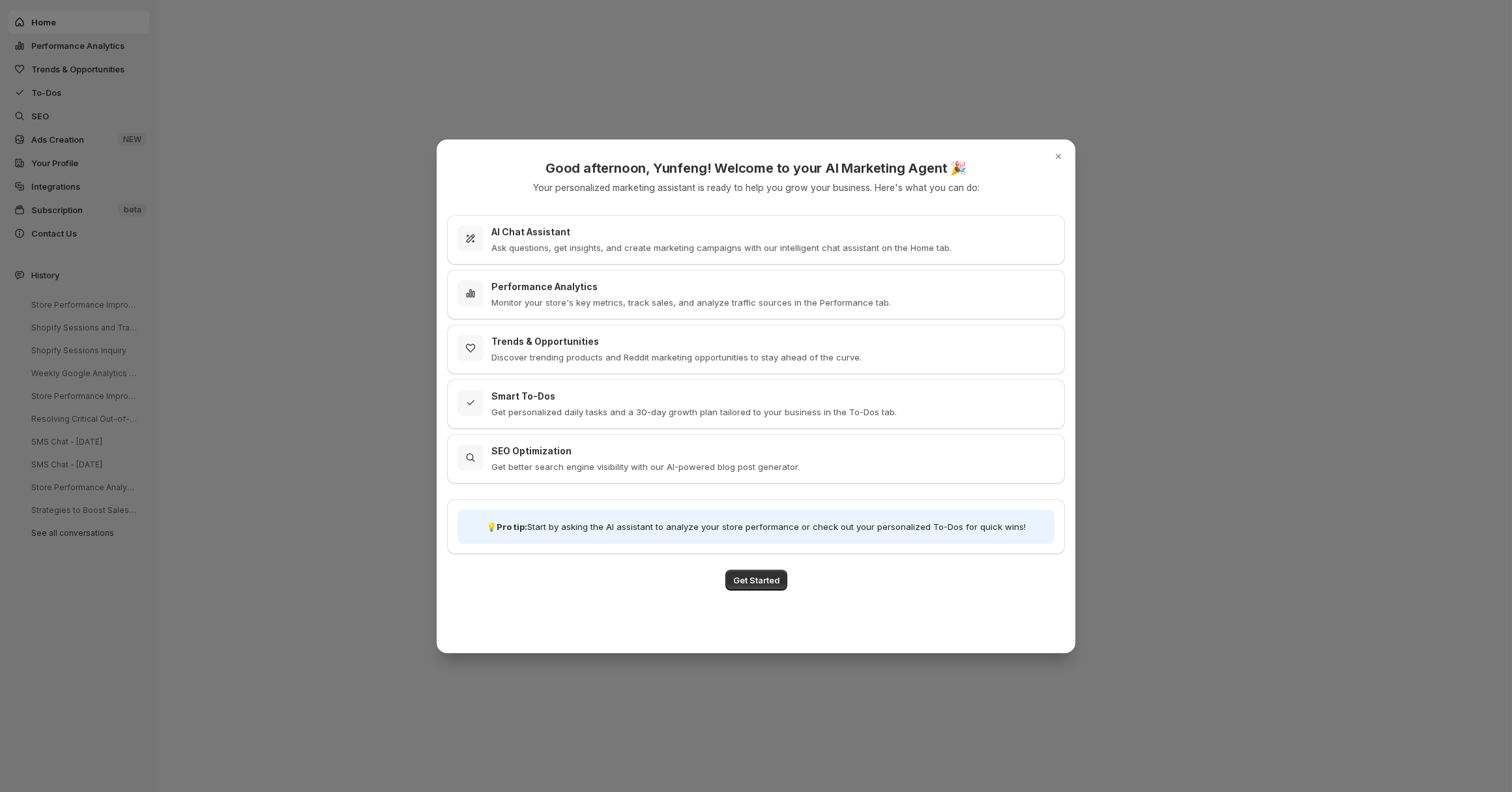
click at [329, 532] on div at bounding box center [756, 396] width 1512 height 792
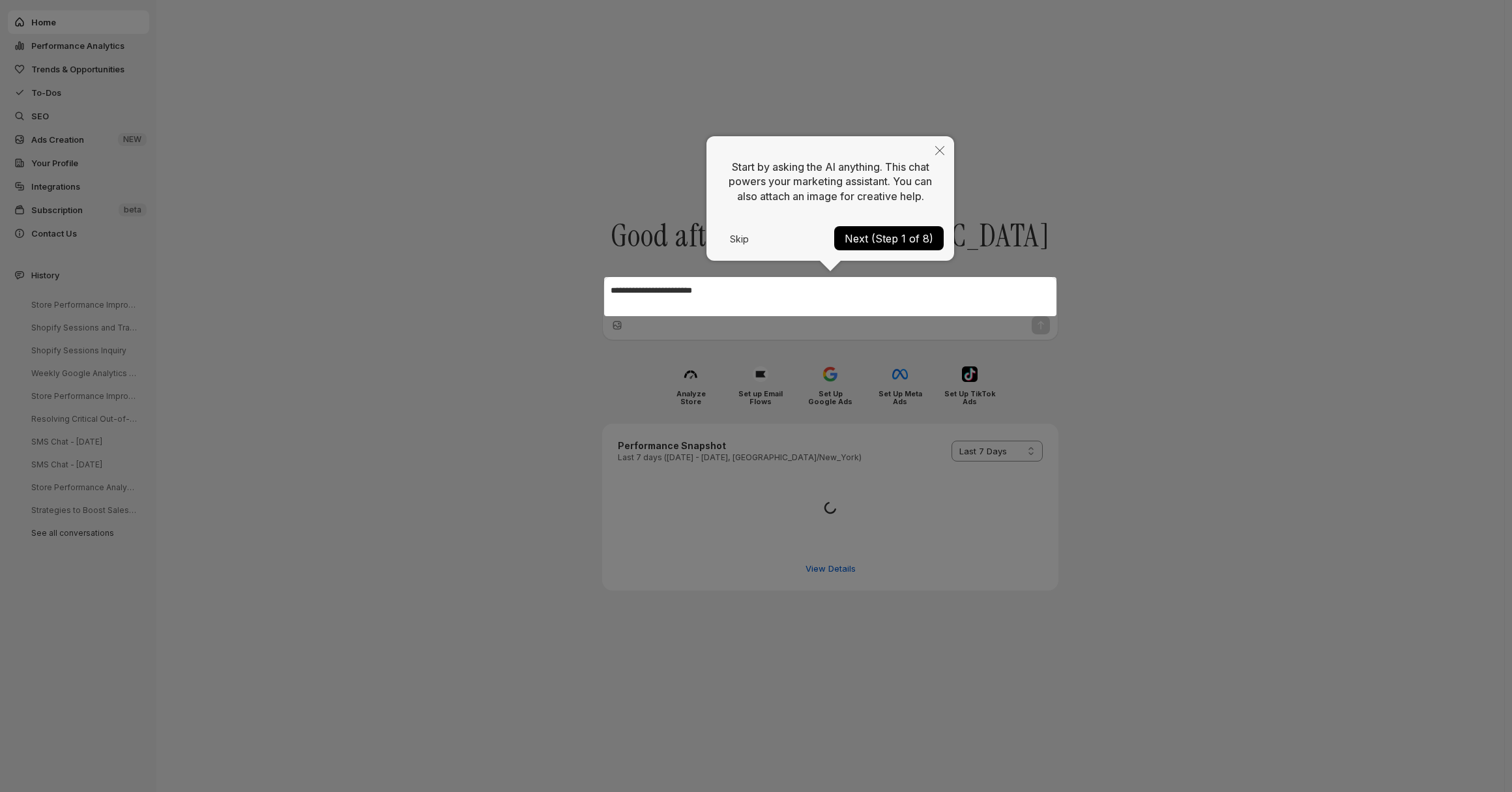
click at [898, 239] on button "Next (Step 1 of 8)" at bounding box center [889, 238] width 109 height 24
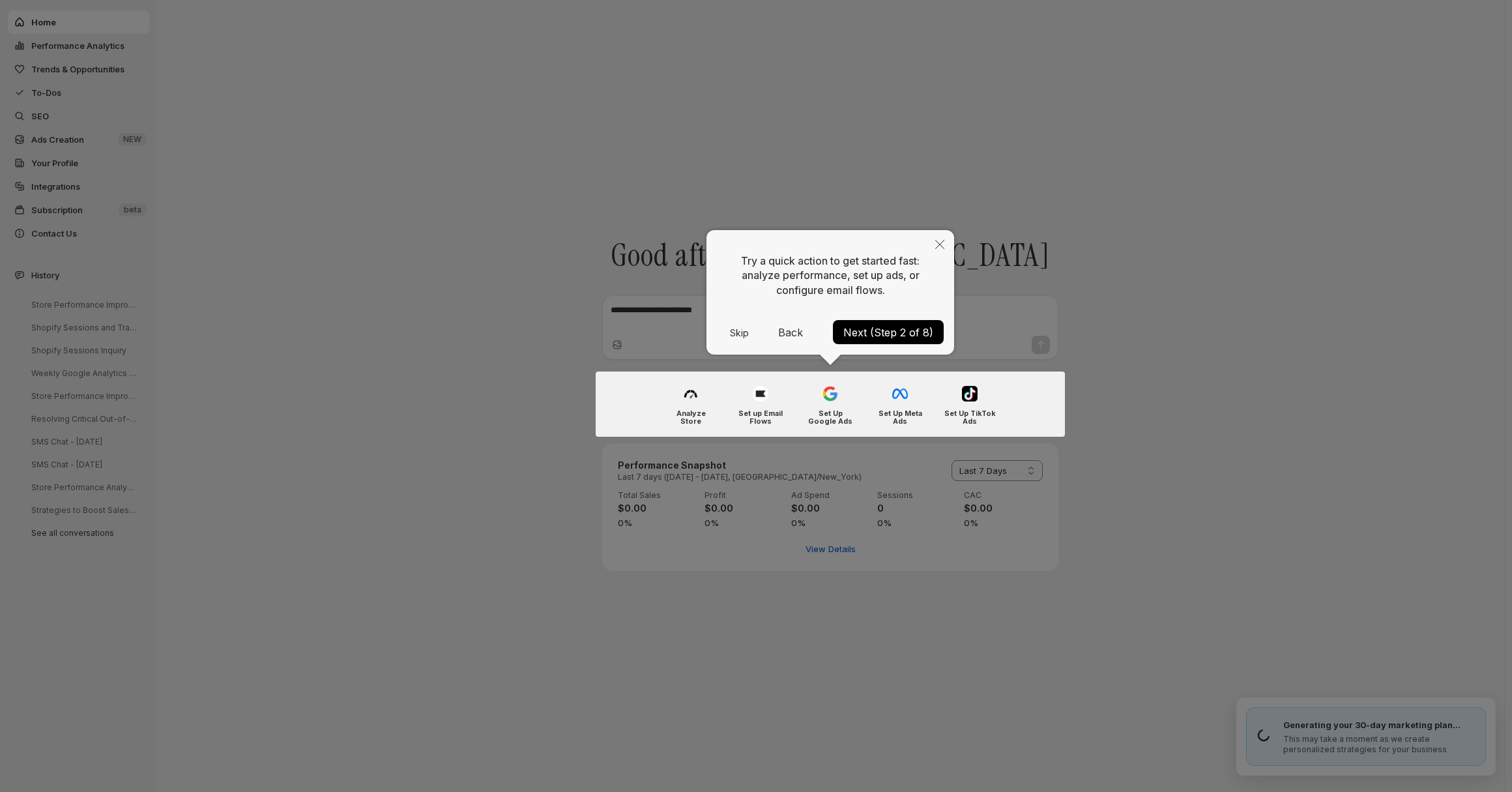
click at [902, 337] on button "Next (Step 2 of 8)" at bounding box center [888, 332] width 111 height 24
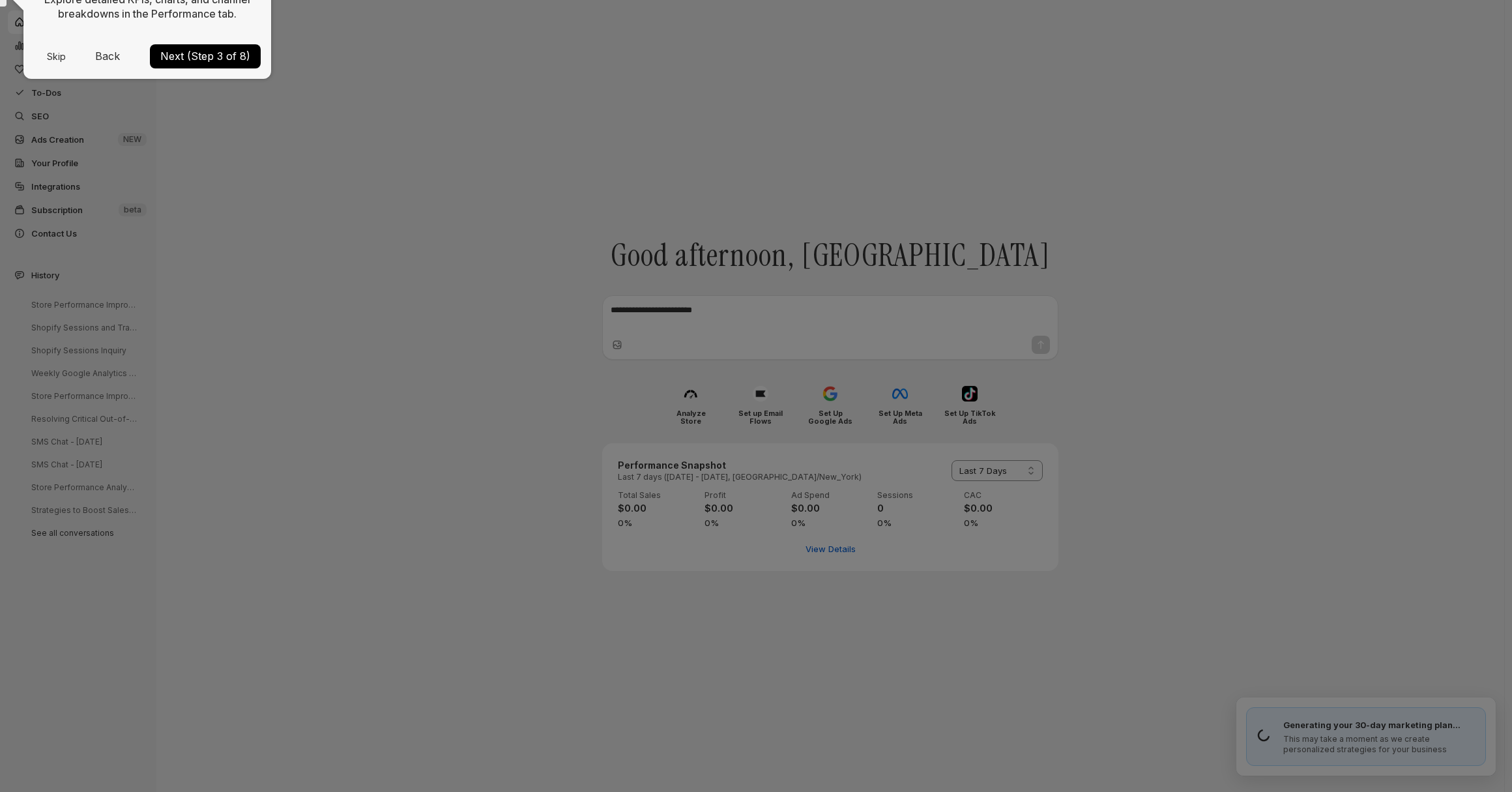
click at [63, 59] on button "Skip" at bounding box center [56, 57] width 45 height 9
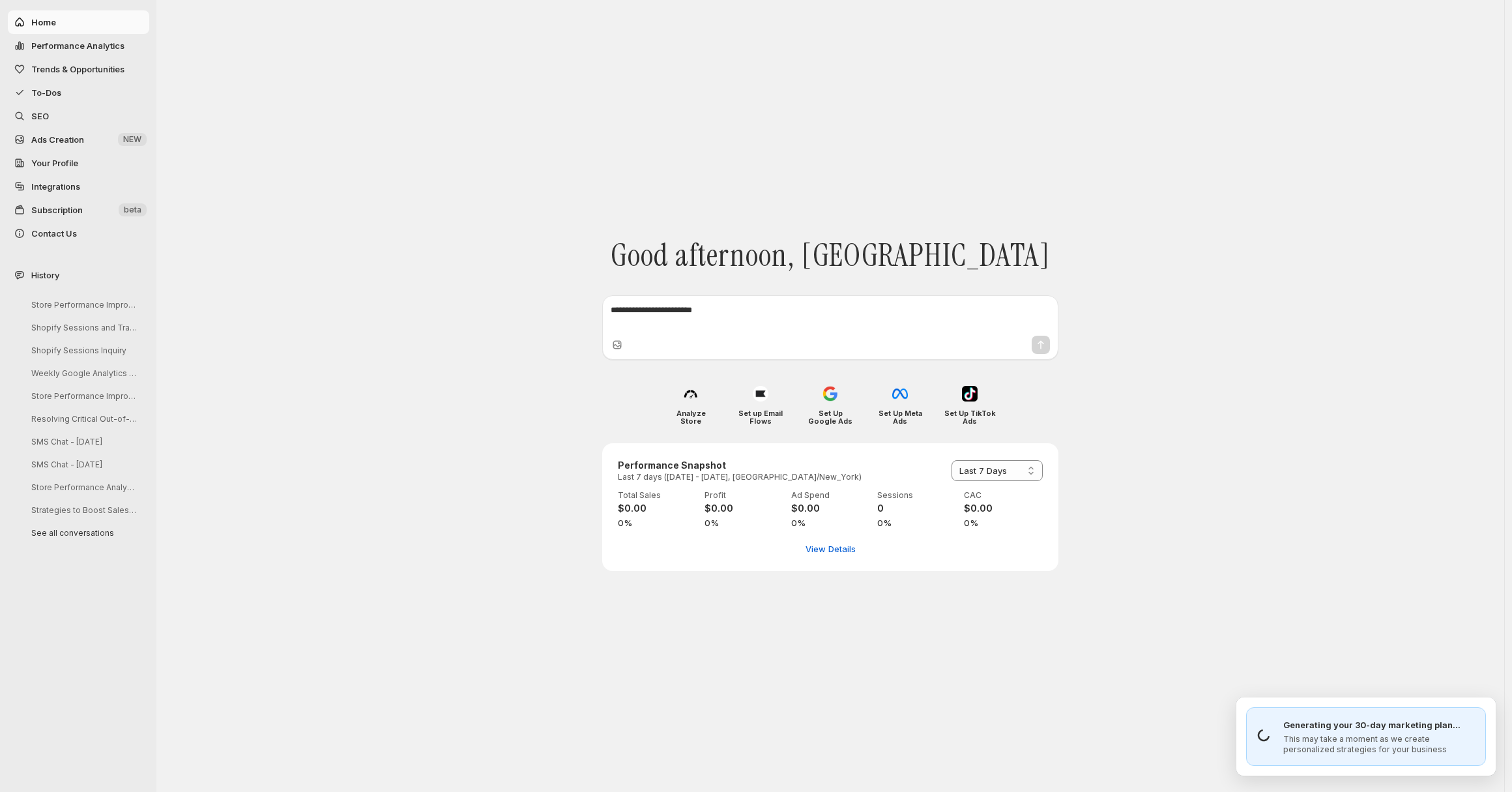
click at [63, 207] on span "Subscription" at bounding box center [57, 209] width 52 height 10
